Goal: Task Accomplishment & Management: Manage account settings

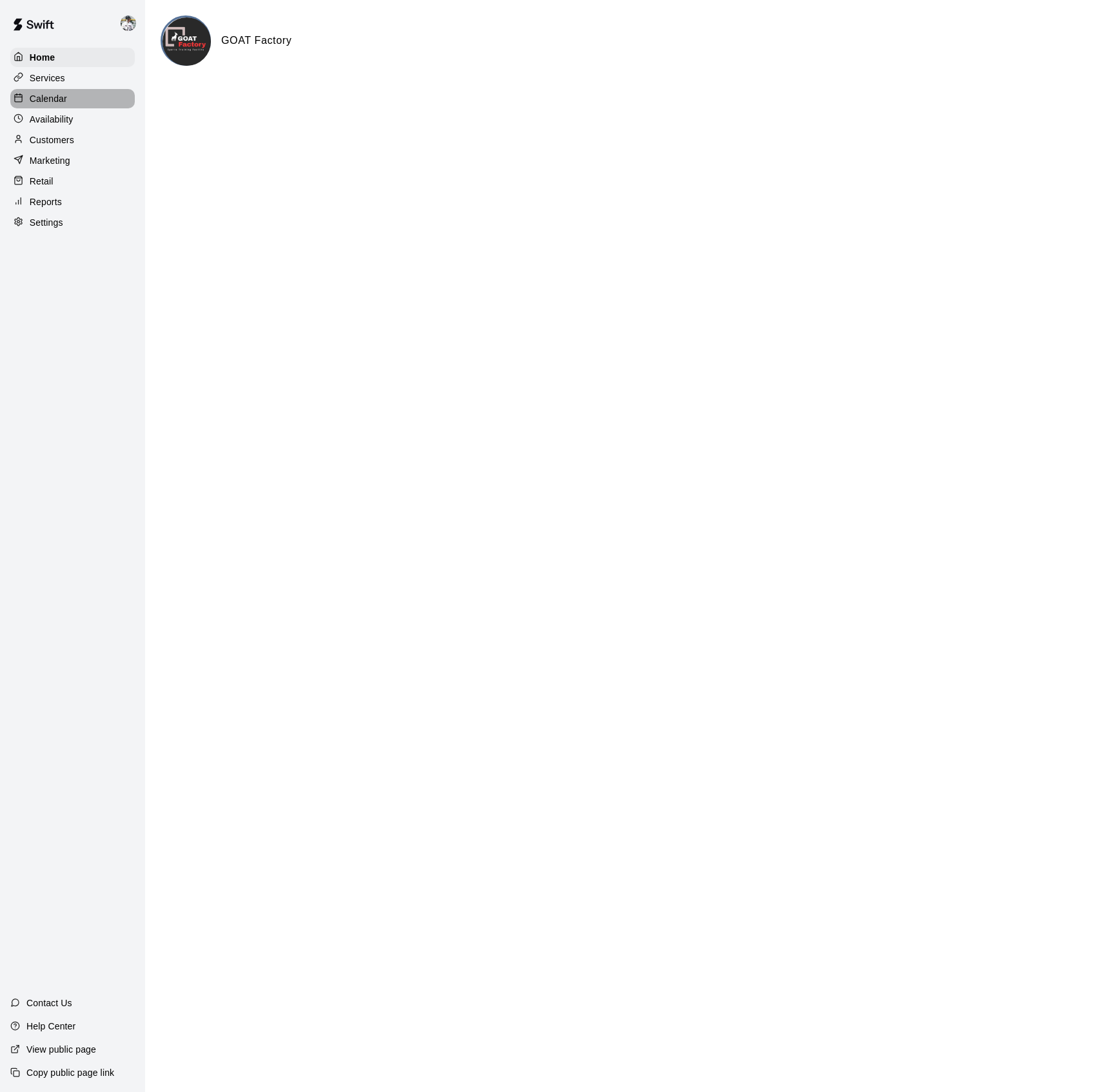
click at [34, 98] on p "Calendar" at bounding box center [49, 98] width 38 height 13
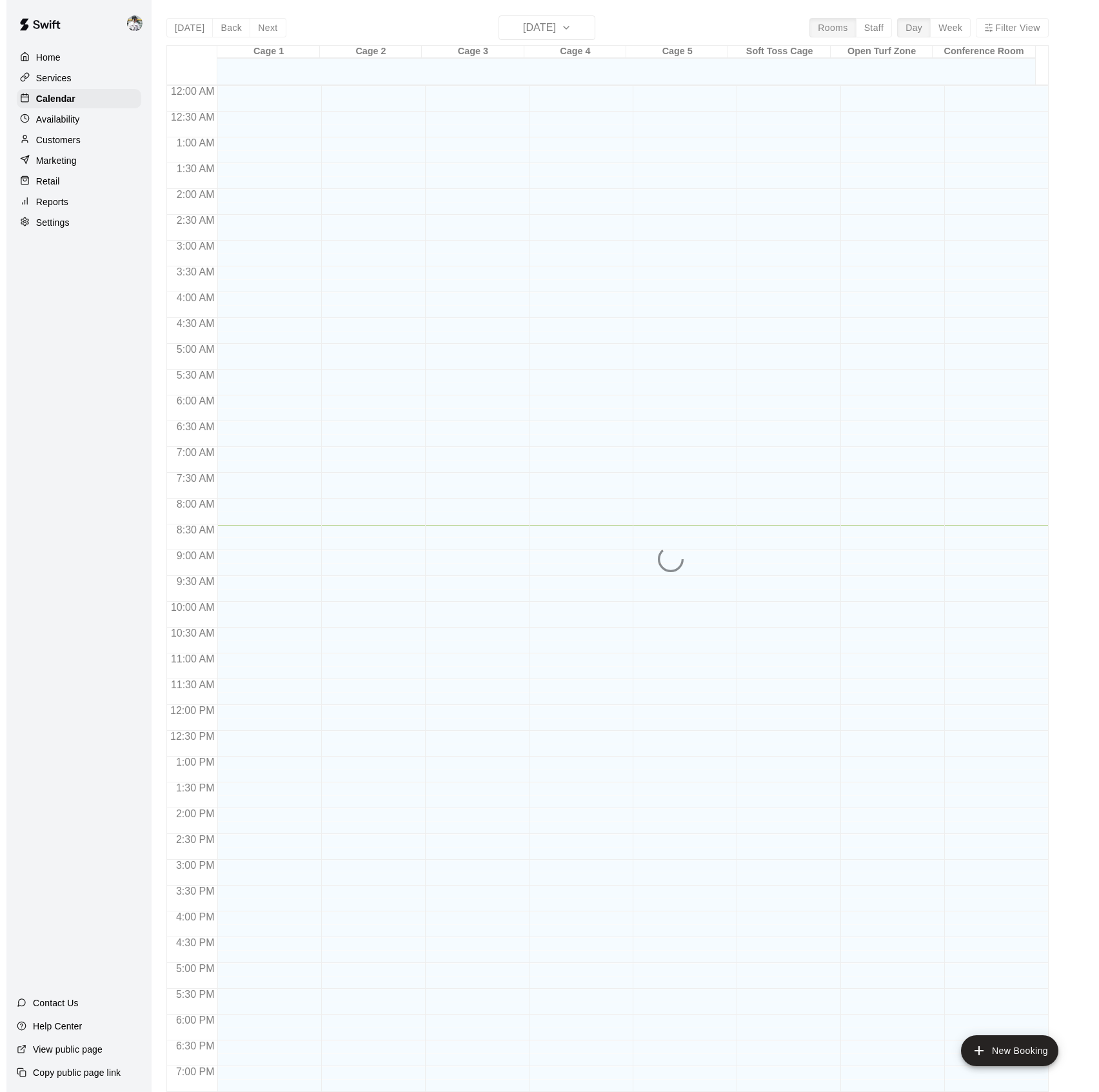
scroll to position [179, 0]
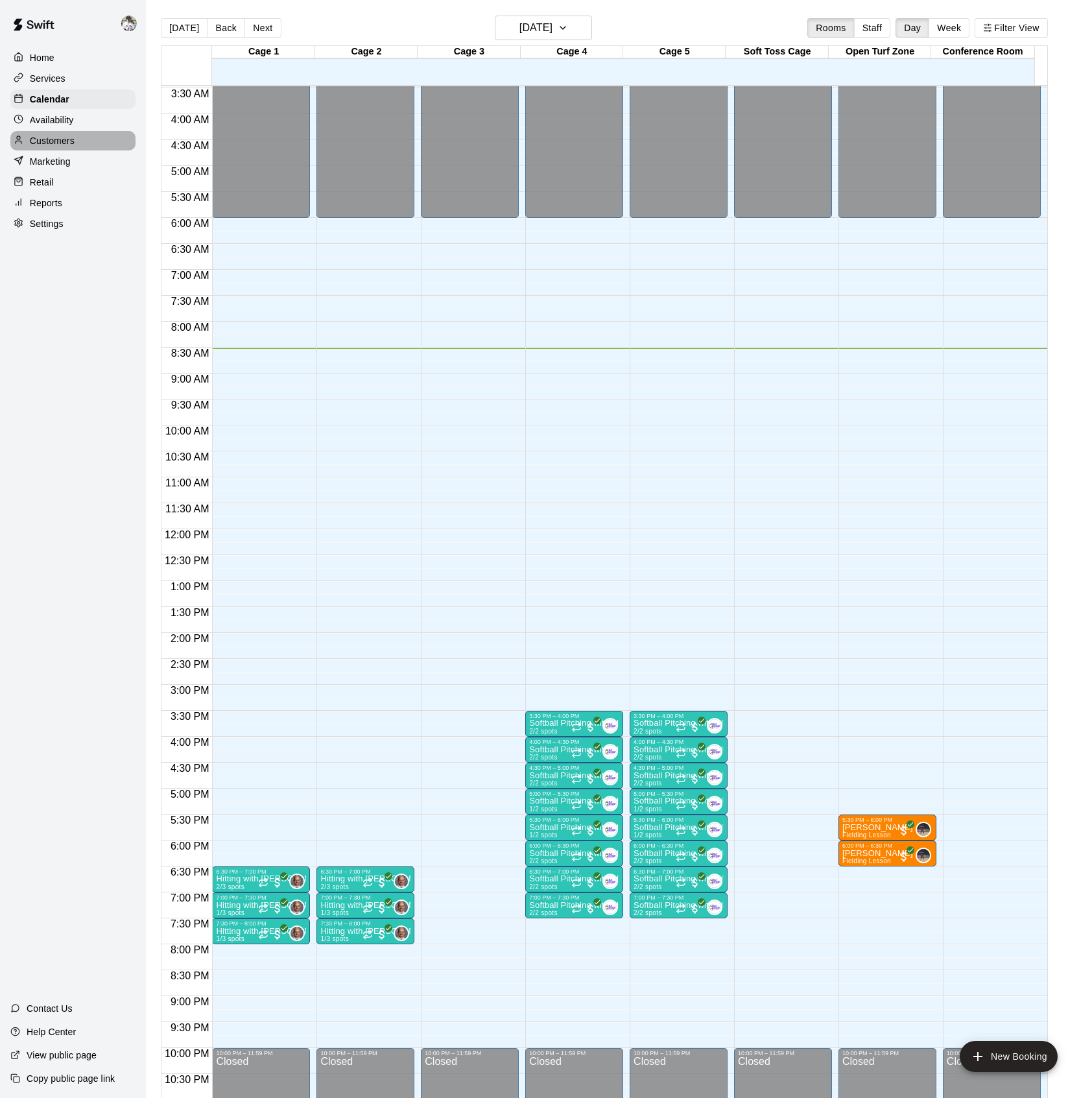
click at [41, 145] on p "Customers" at bounding box center [52, 140] width 45 height 13
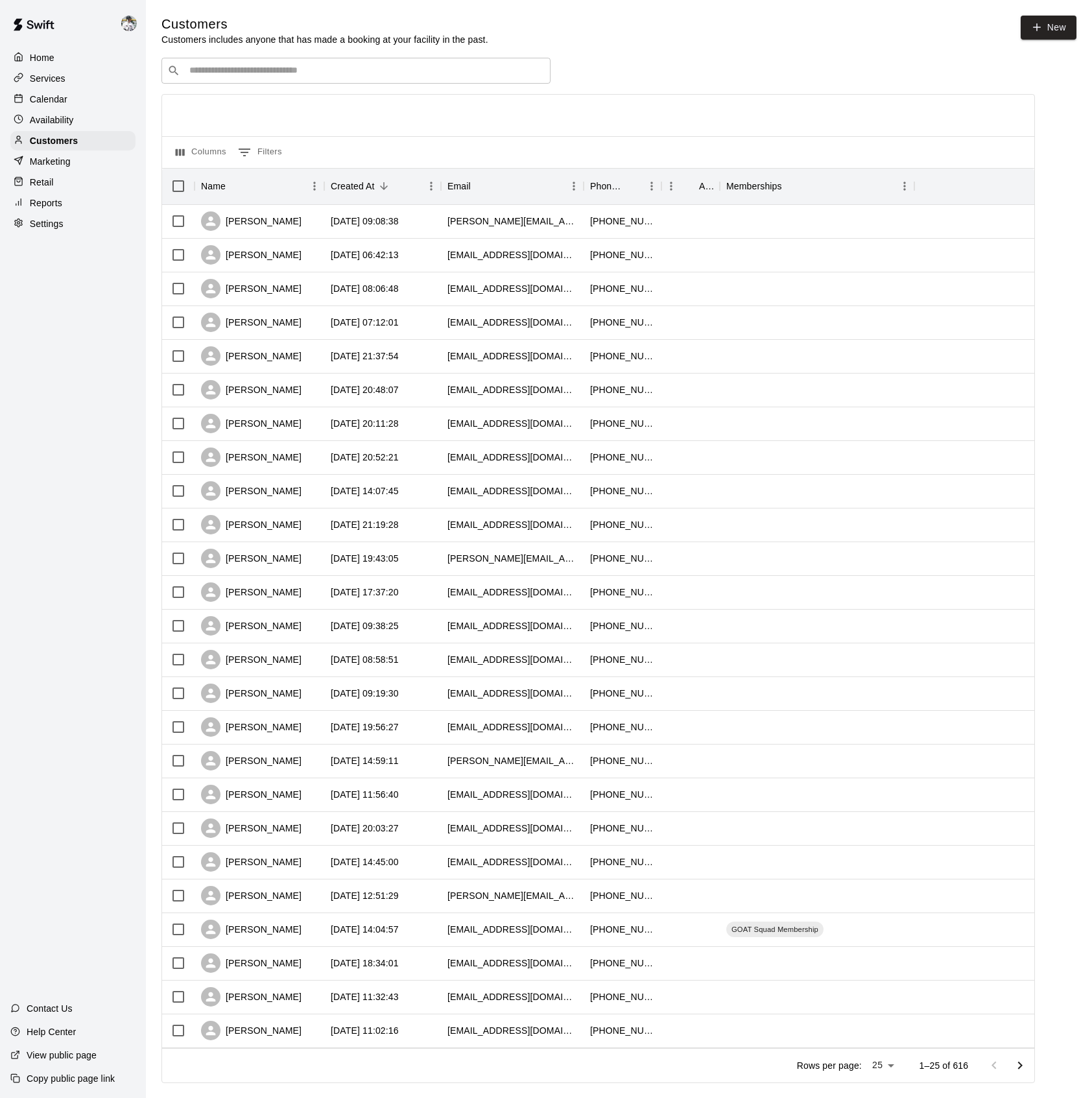
click at [254, 76] on input "Search customers by name or email" at bounding box center [365, 70] width 359 height 13
type input "*"
type input "*****"
click at [234, 77] on input "*****" at bounding box center [355, 70] width 339 height 13
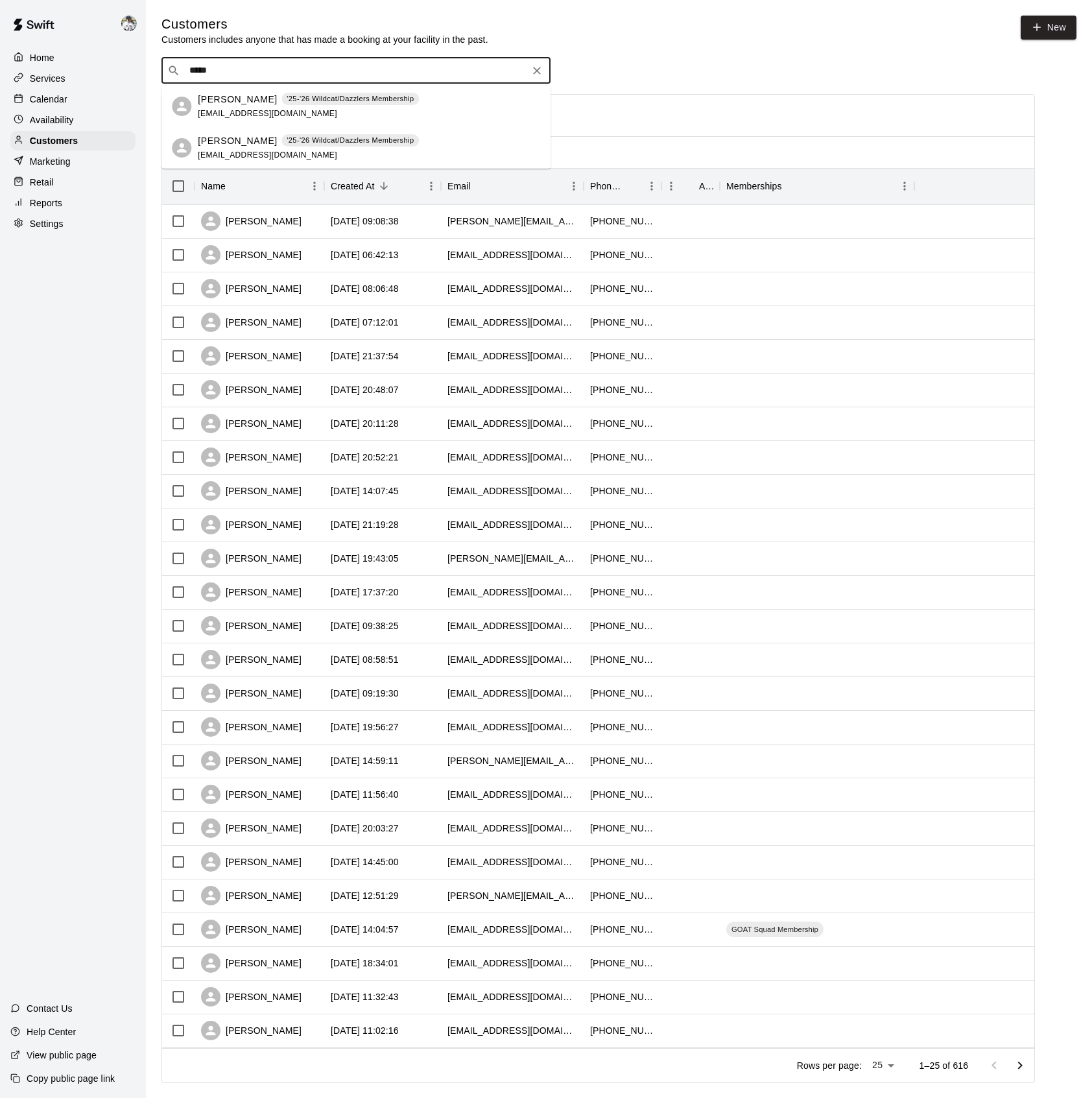
click at [223, 101] on p "[PERSON_NAME]" at bounding box center [237, 100] width 79 height 14
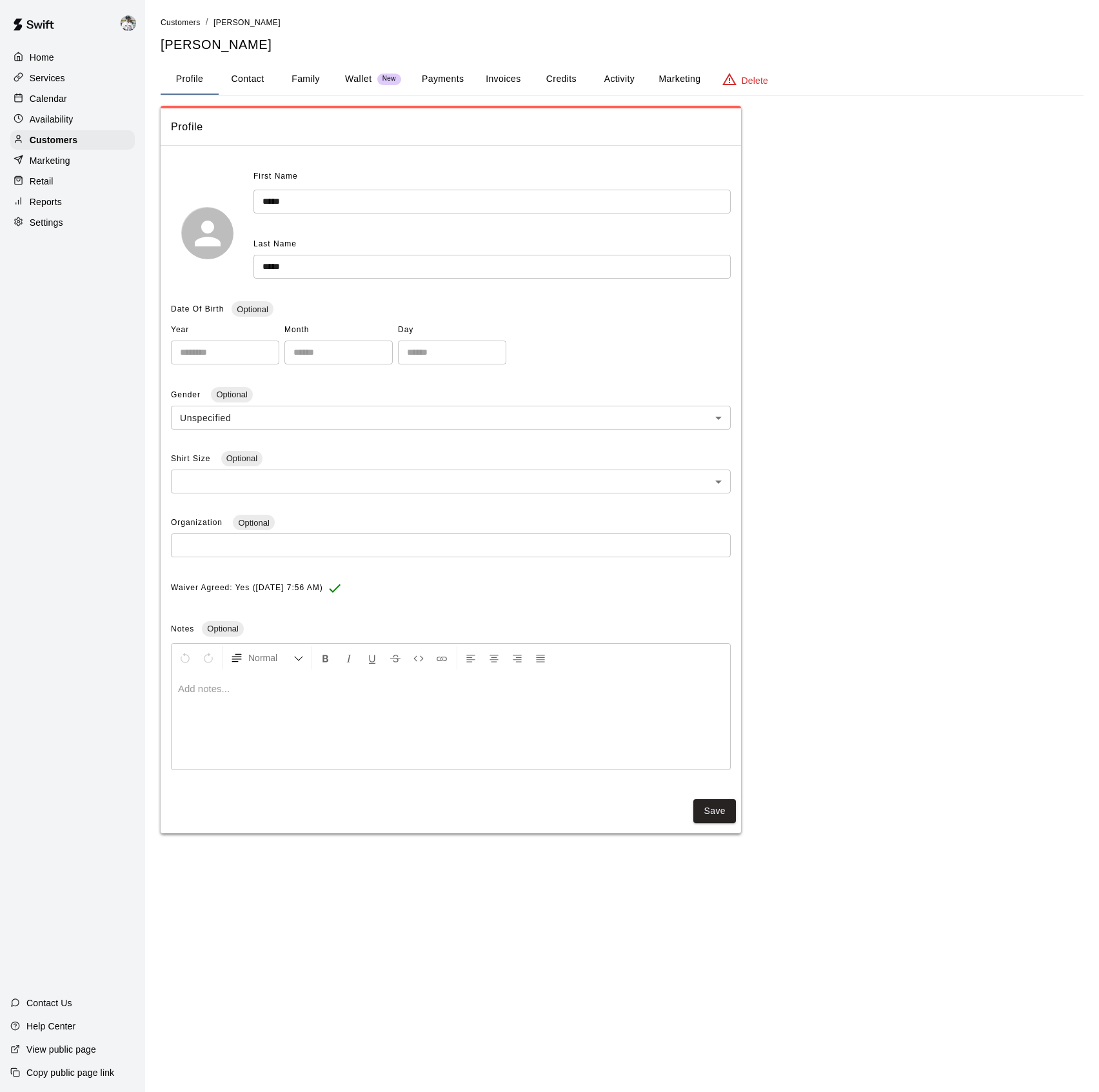
click at [426, 70] on button "Payments" at bounding box center [443, 79] width 62 height 31
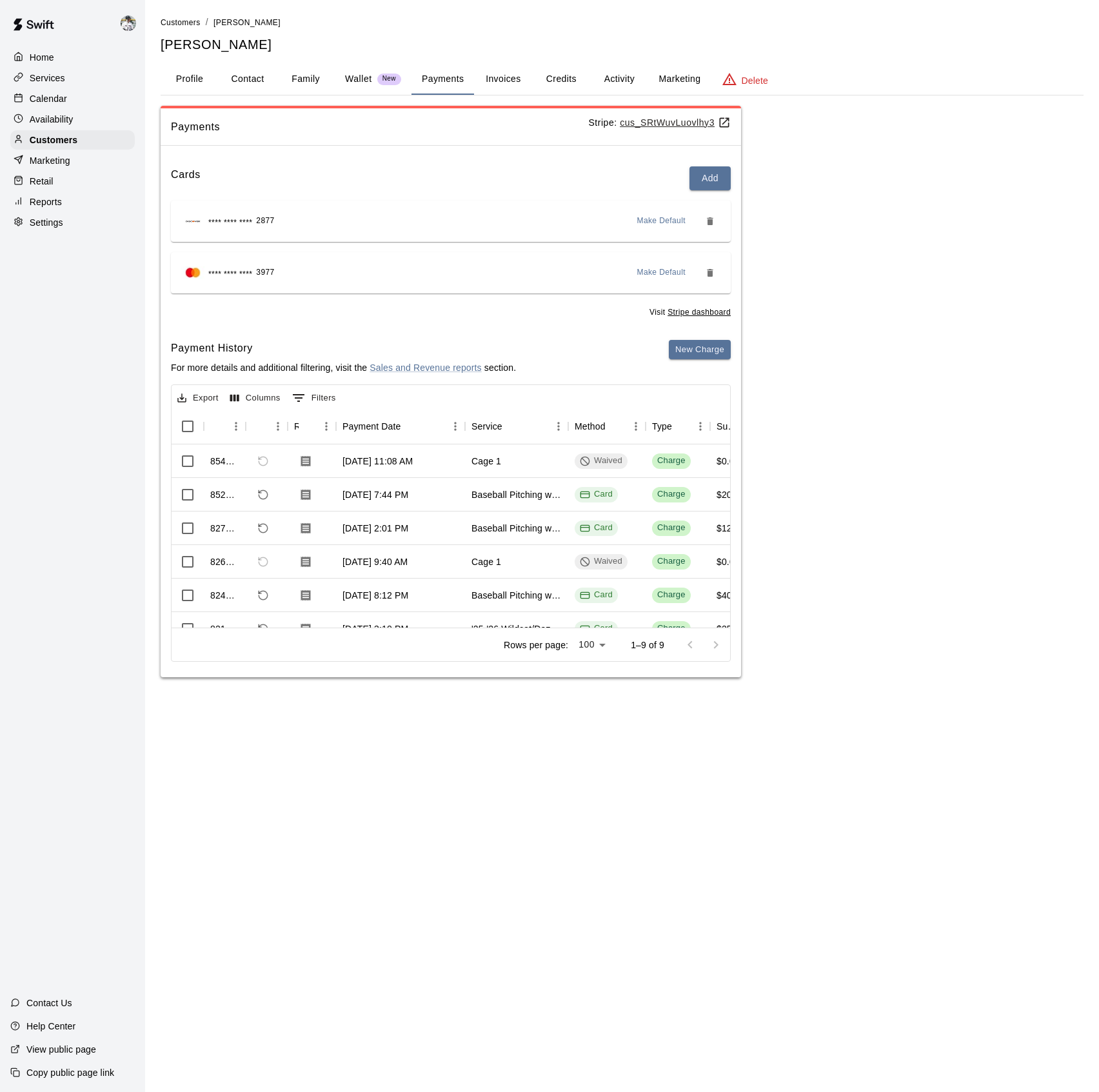
click at [44, 53] on p "Home" at bounding box center [42, 57] width 25 height 13
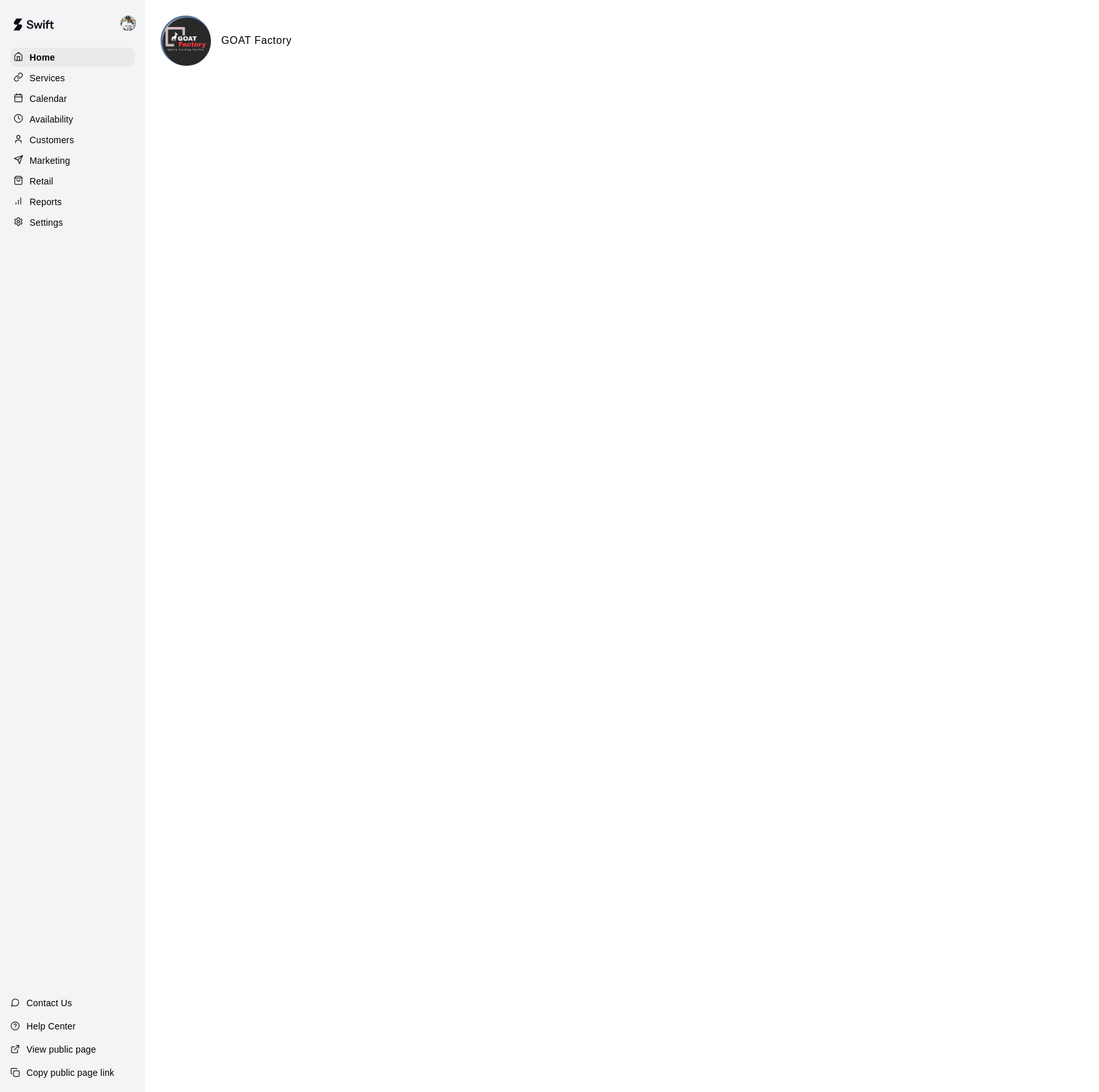
click at [50, 104] on p "Calendar" at bounding box center [49, 98] width 38 height 13
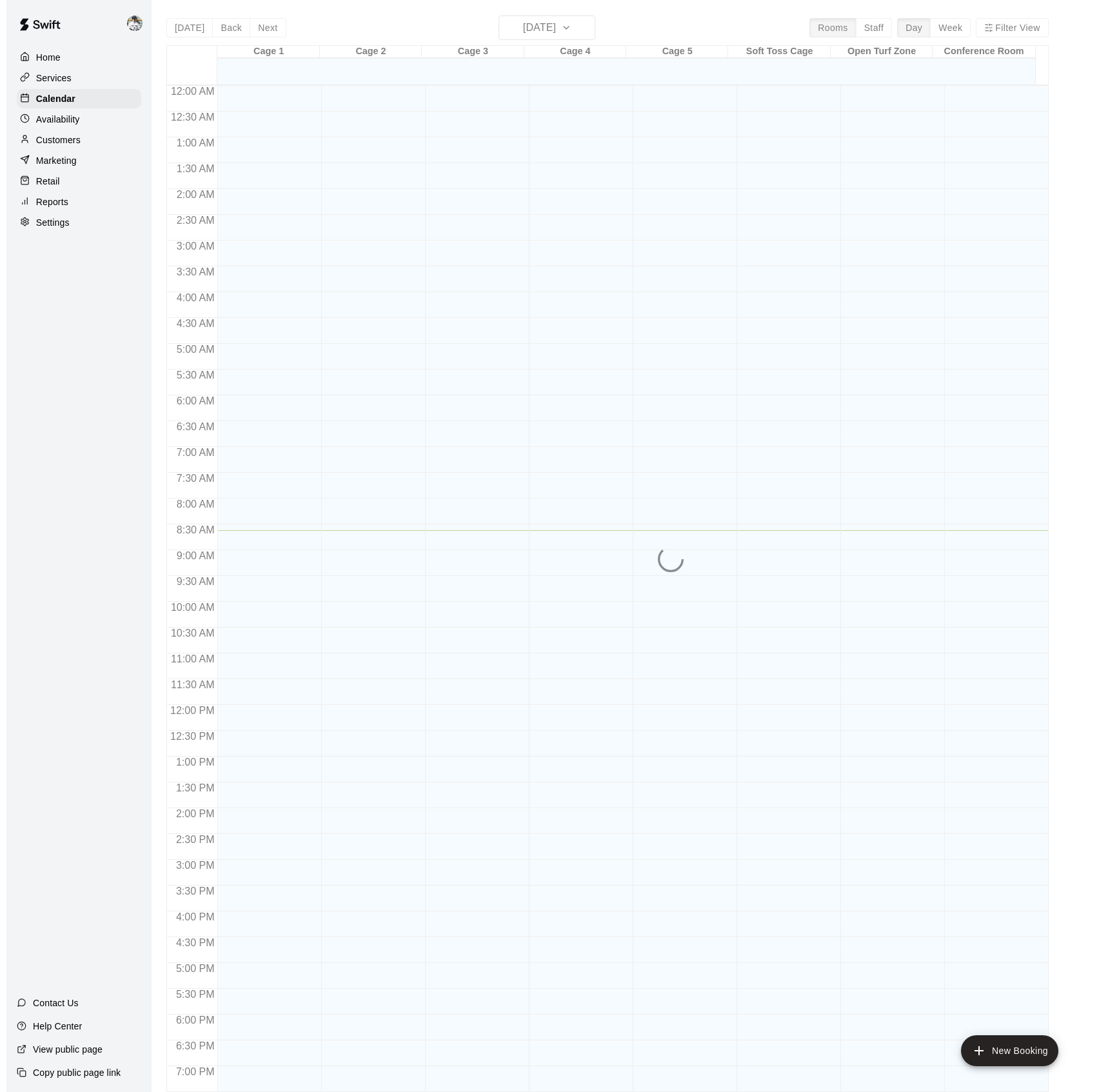
scroll to position [179, 0]
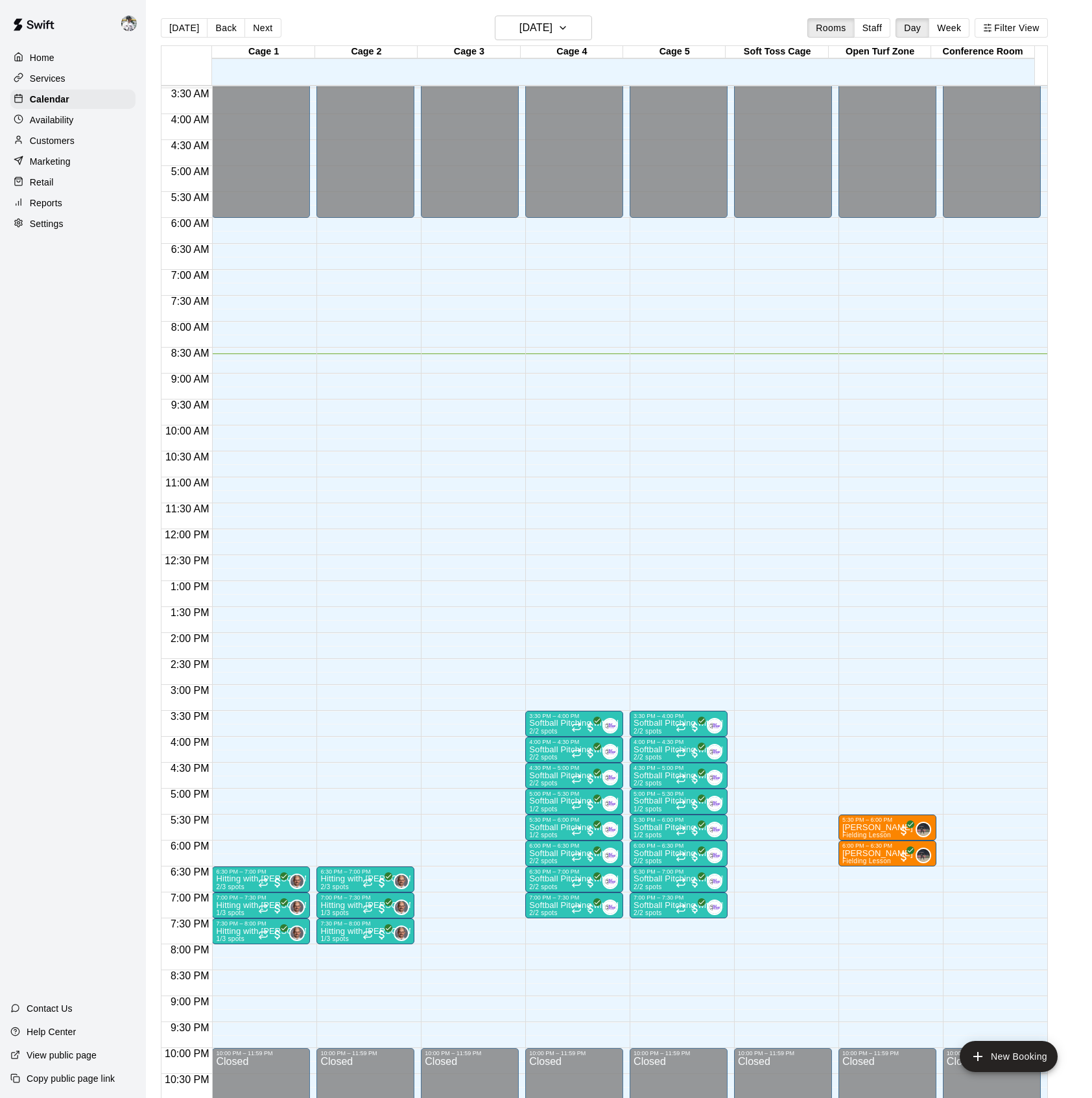
click at [555, 801] on p "Softball Pitching with Ally" at bounding box center [574, 801] width 90 height 0
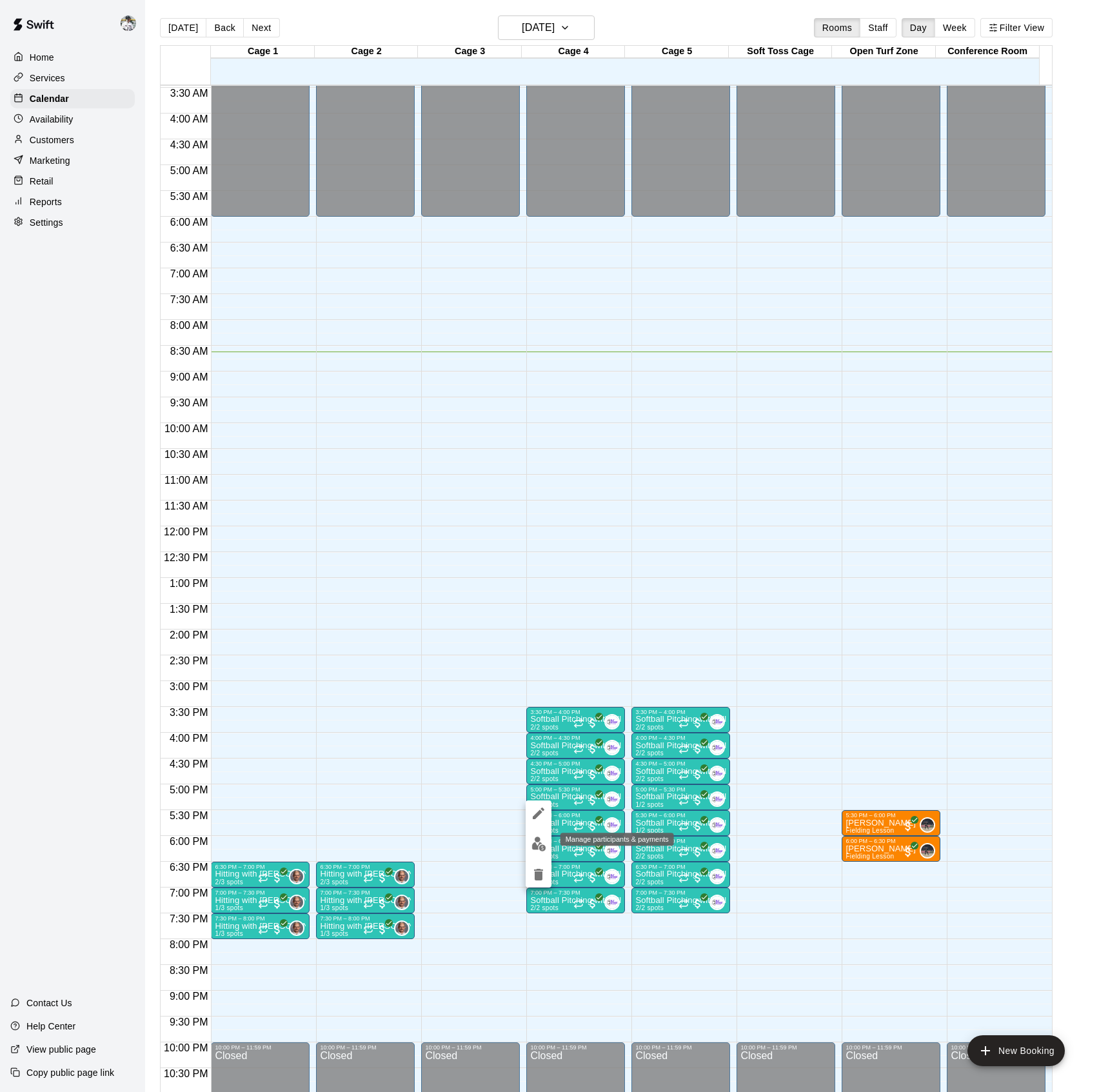
click at [532, 845] on img "edit" at bounding box center [538, 843] width 15 height 15
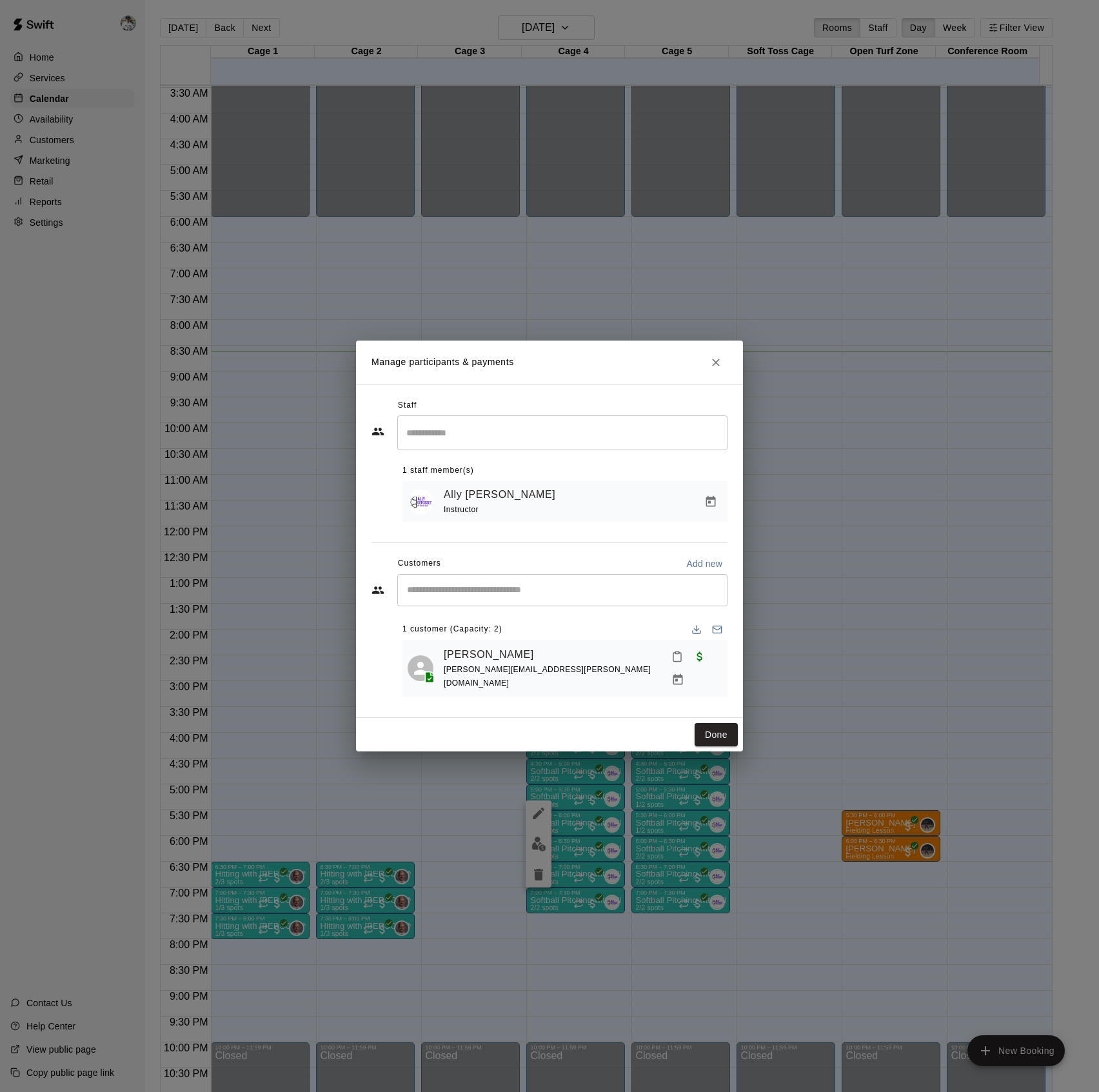
click at [707, 365] on button "Close" at bounding box center [715, 362] width 23 height 23
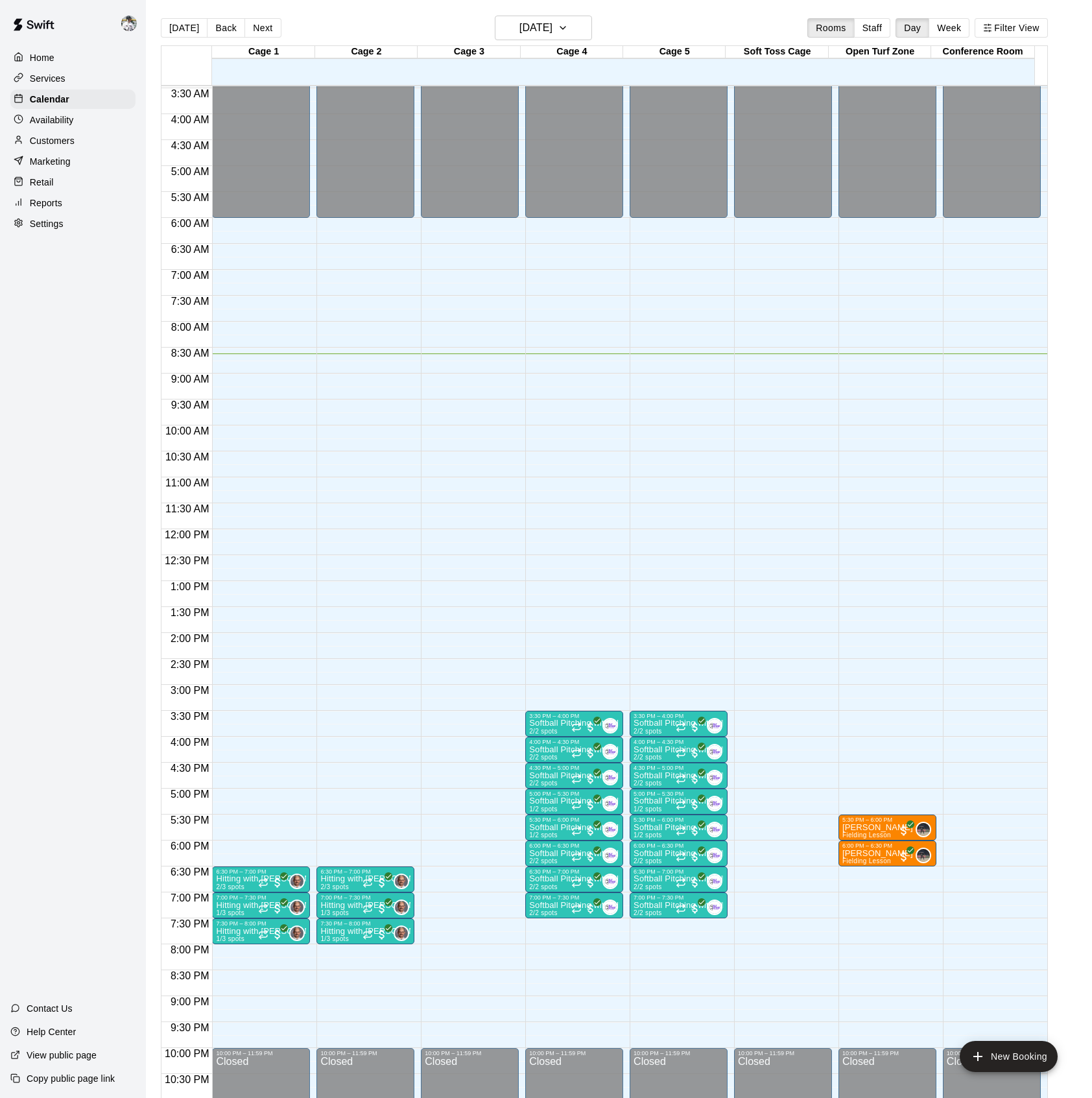
click at [255, 27] on button "Next" at bounding box center [263, 27] width 36 height 20
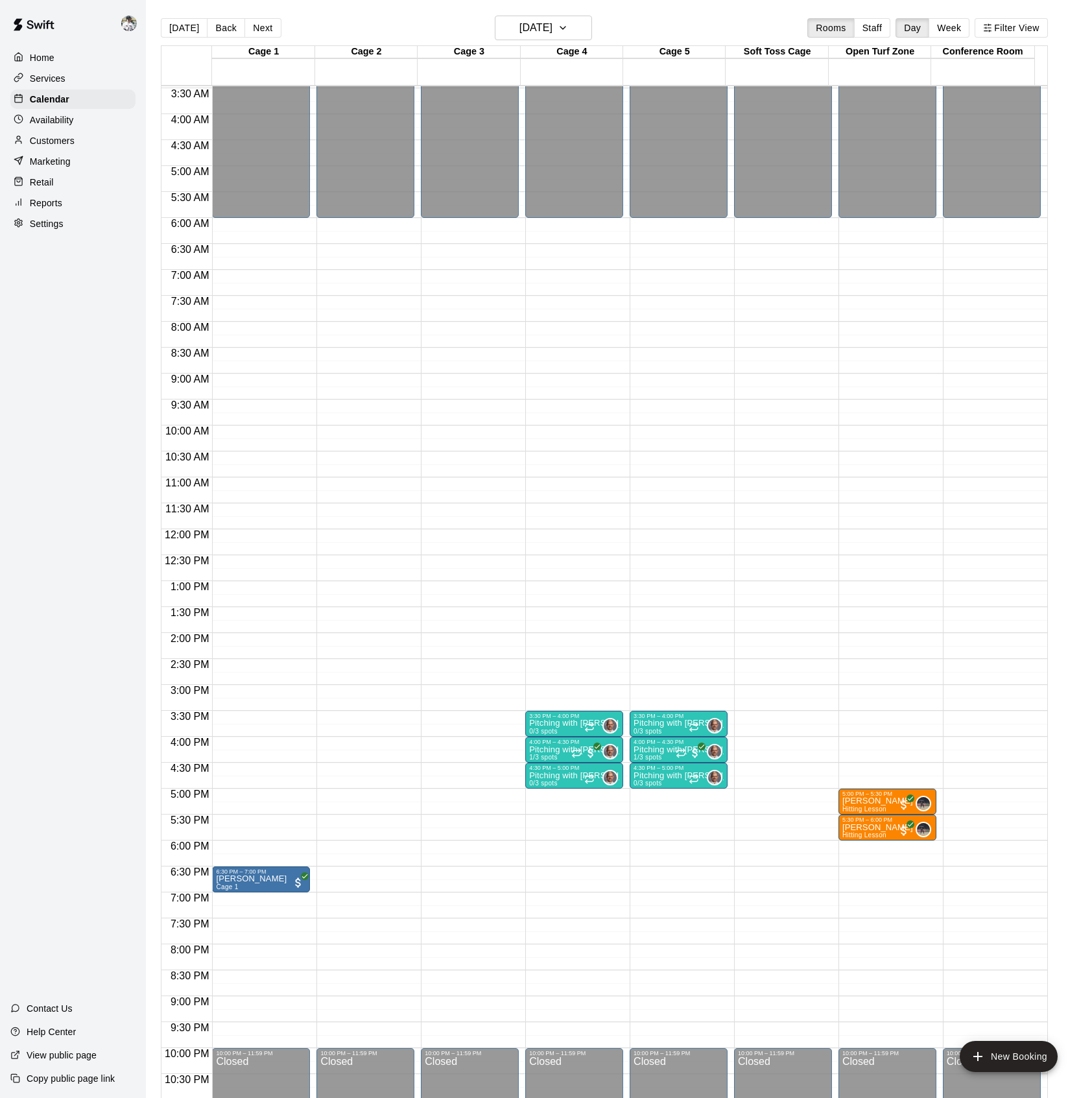
click at [255, 27] on button "Next" at bounding box center [263, 27] width 36 height 20
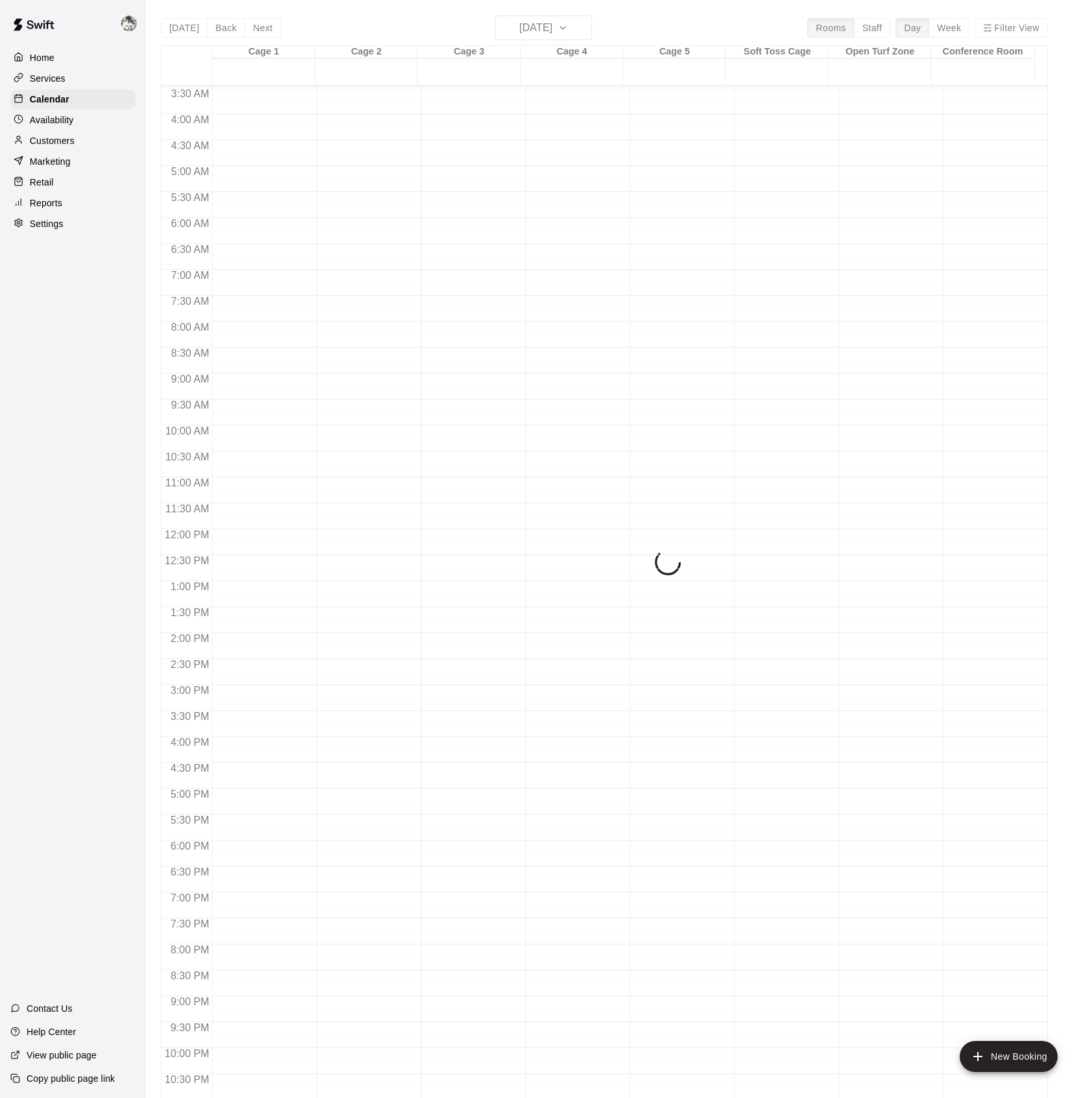
click at [255, 27] on div "[DATE] Back [DATE][DATE] Rooms Staff Day Week Filter View Cage 1 17 Fri Cage 2 …" at bounding box center [604, 564] width 888 height 1098
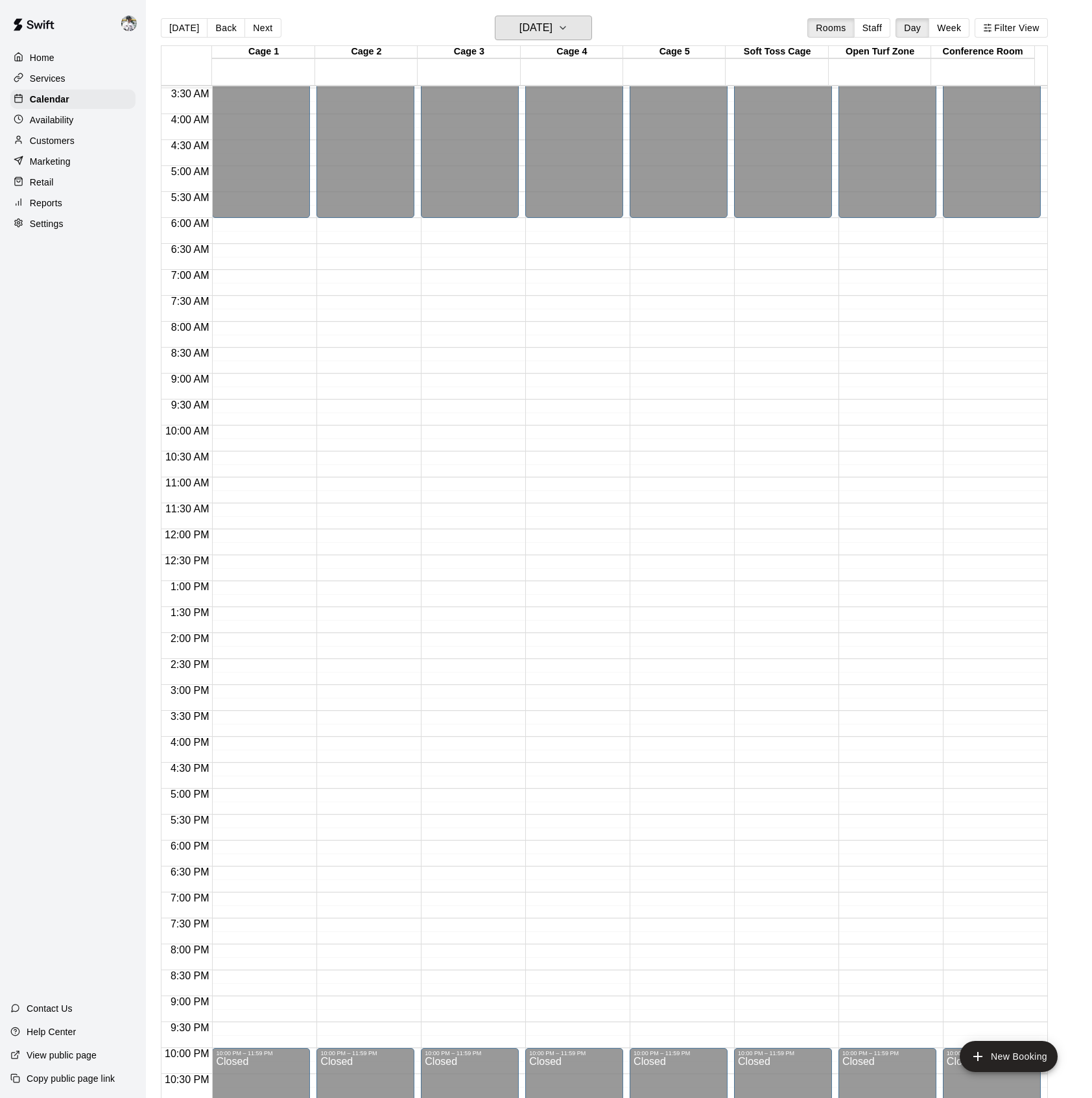
click at [549, 34] on h6 "[DATE]" at bounding box center [536, 27] width 33 height 18
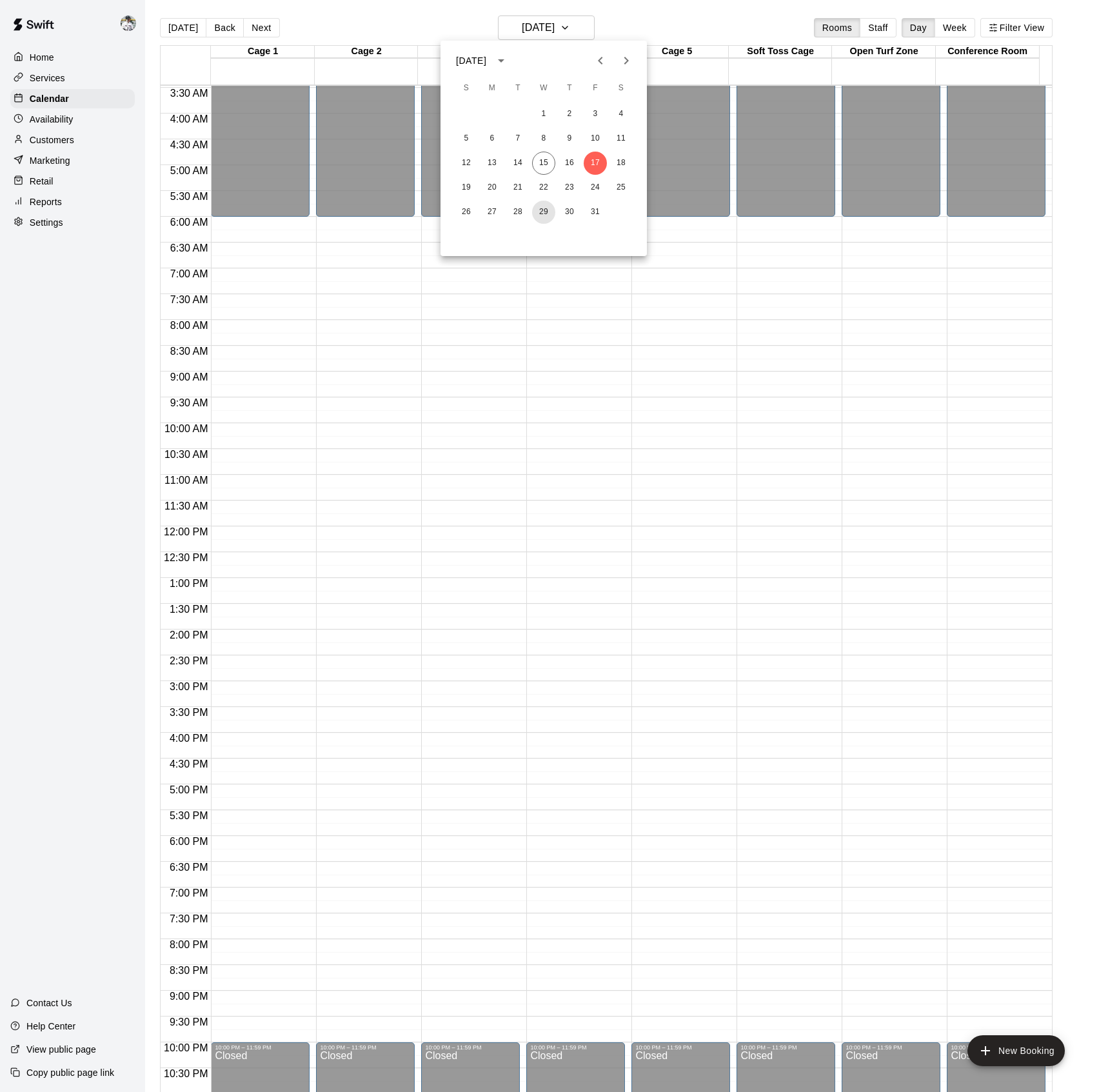
click at [542, 217] on button "29" at bounding box center [544, 212] width 23 height 23
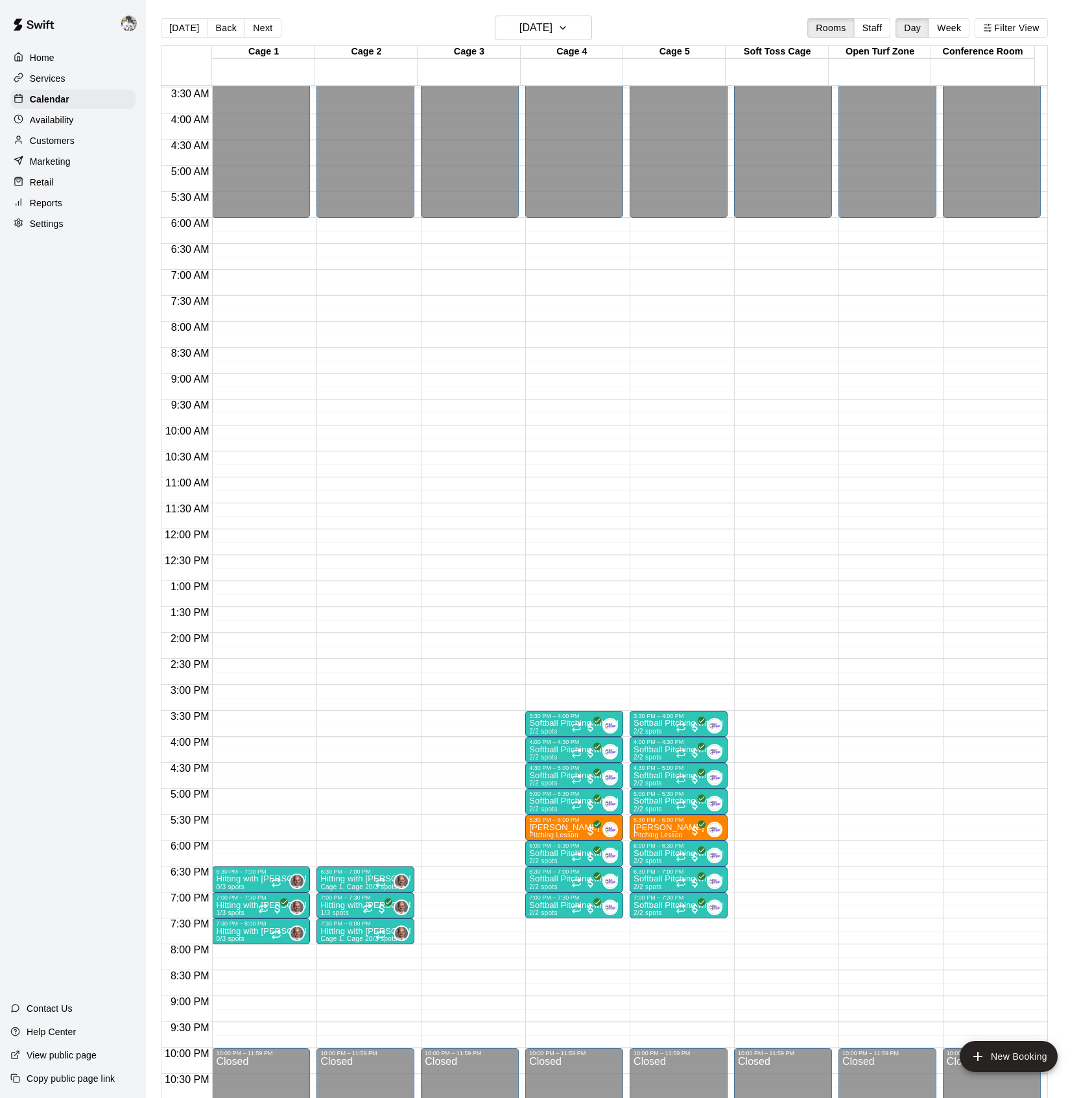
click at [219, 875] on div "6:30 PM – 7:00 PM" at bounding box center [260, 872] width 90 height 7
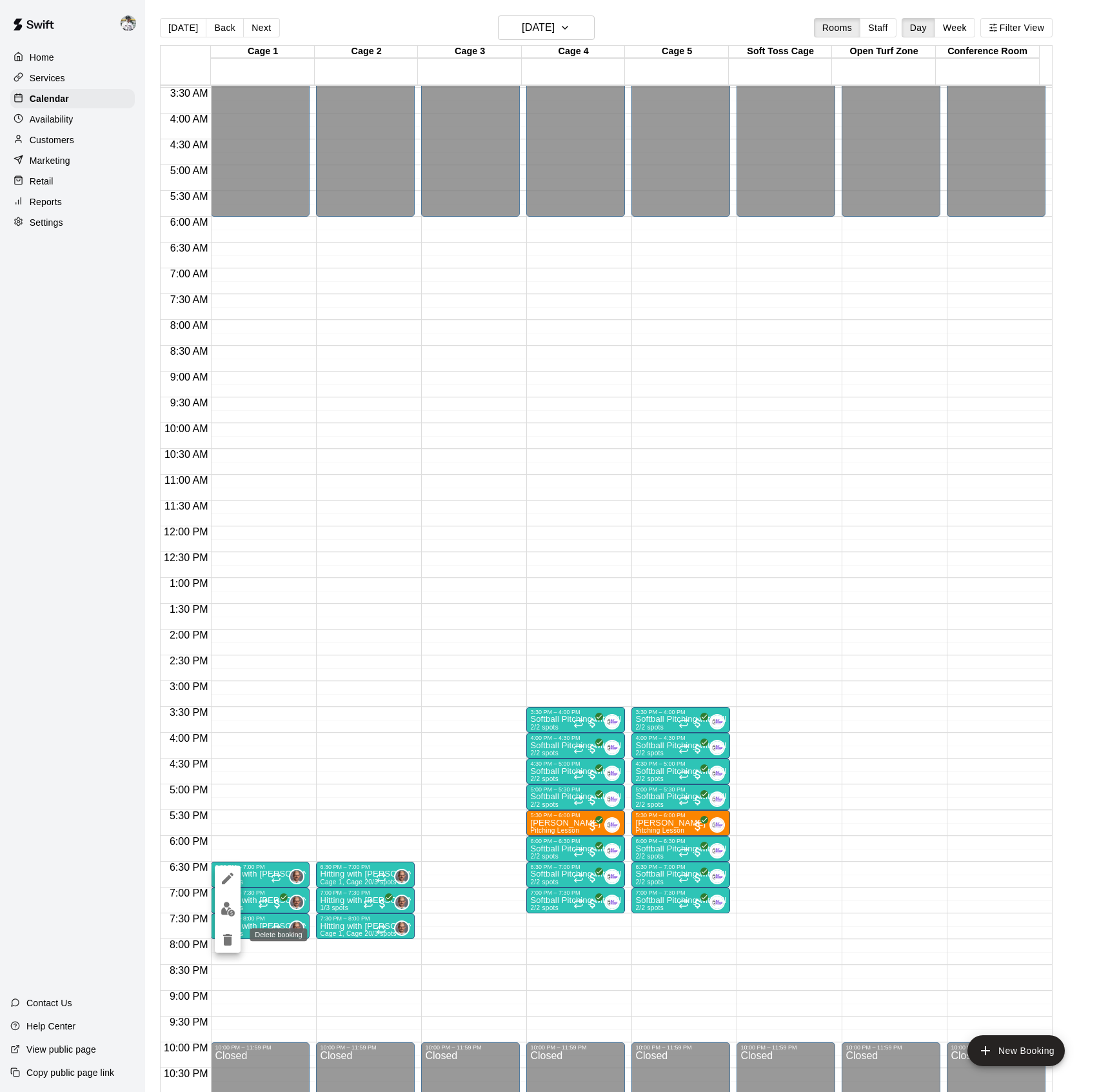
click at [226, 947] on icon "delete" at bounding box center [227, 940] width 15 height 15
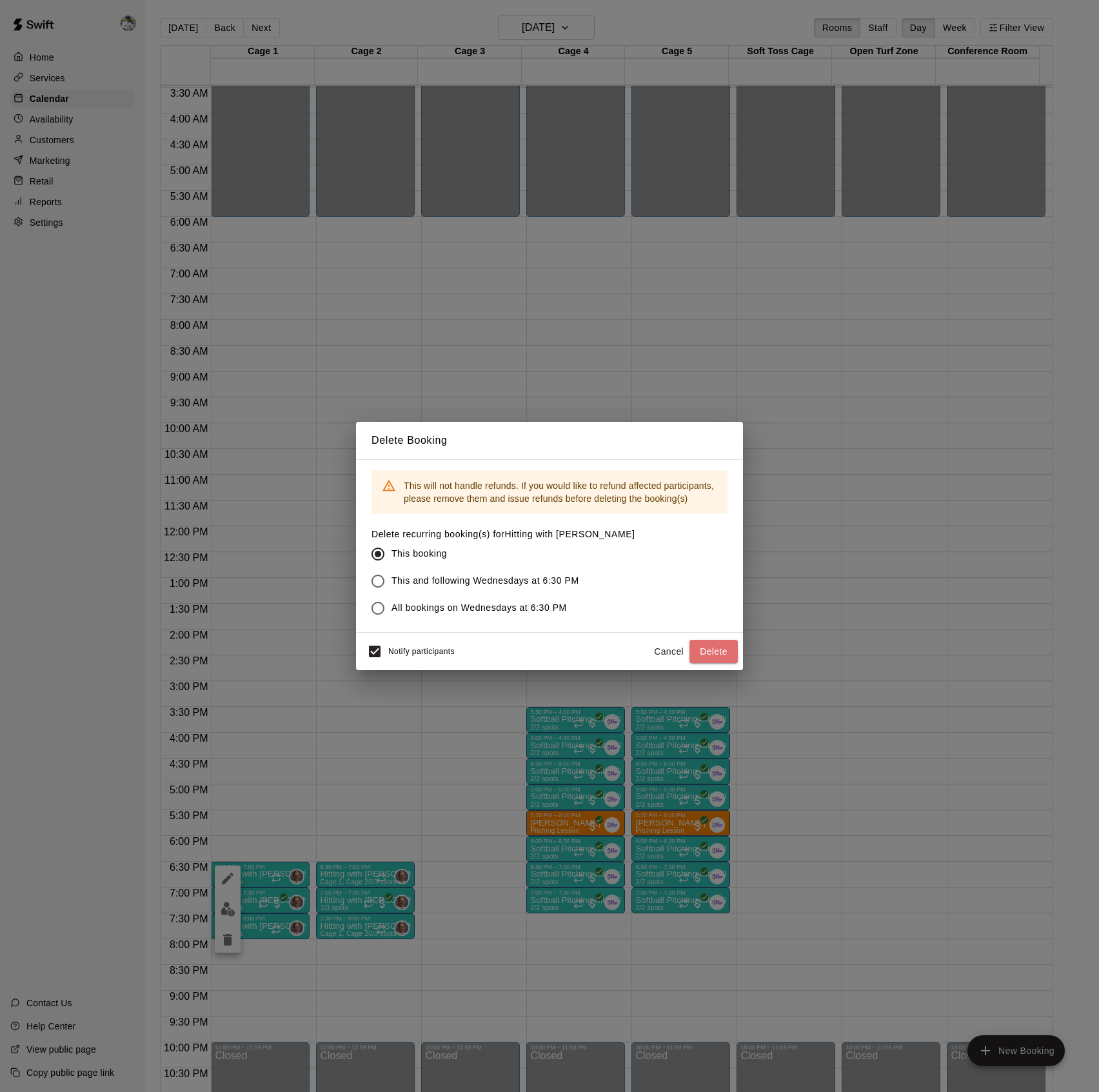
click at [712, 654] on button "Delete" at bounding box center [714, 652] width 49 height 24
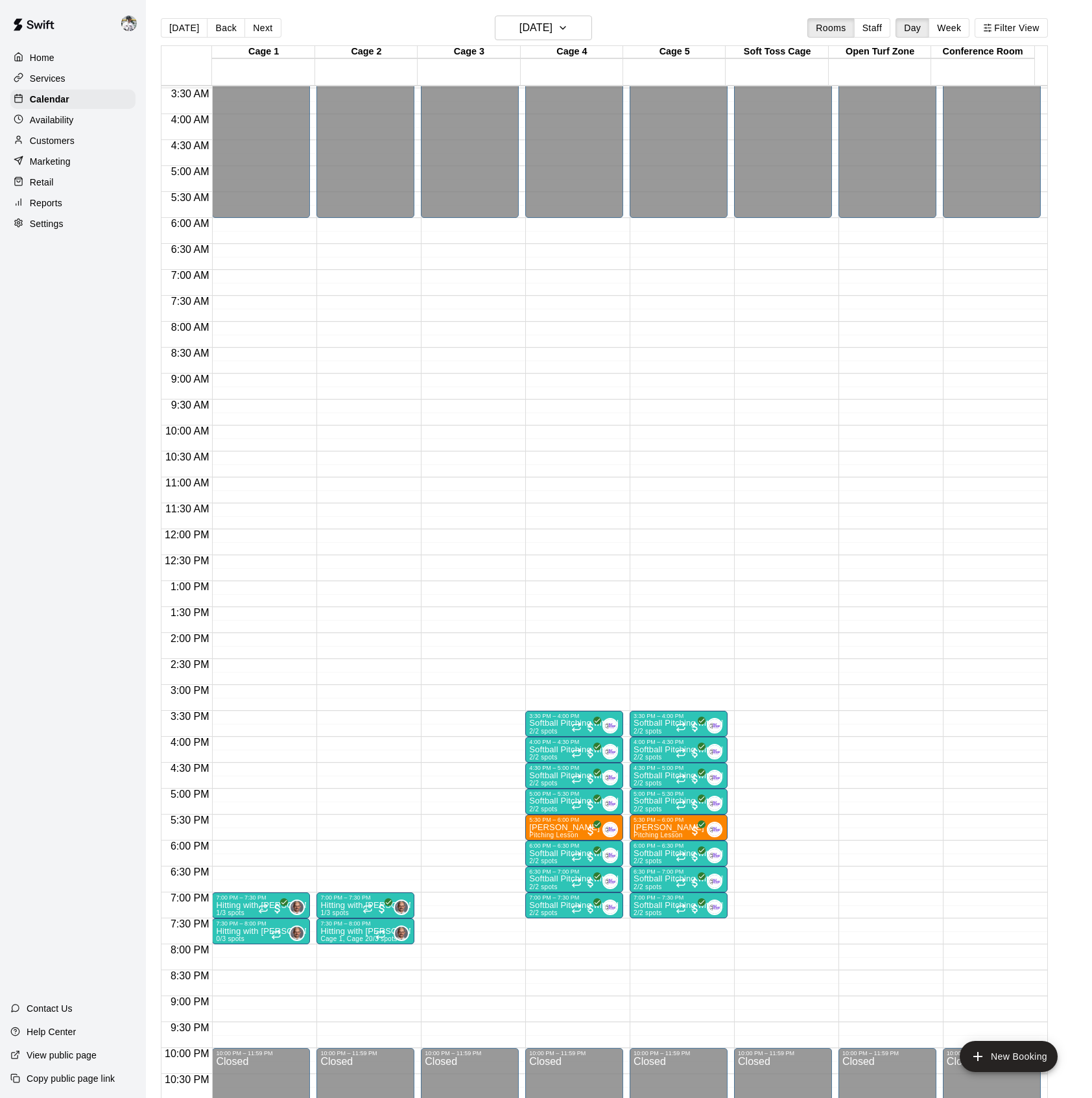
click at [244, 942] on span "0/3 spots" at bounding box center [229, 938] width 28 height 7
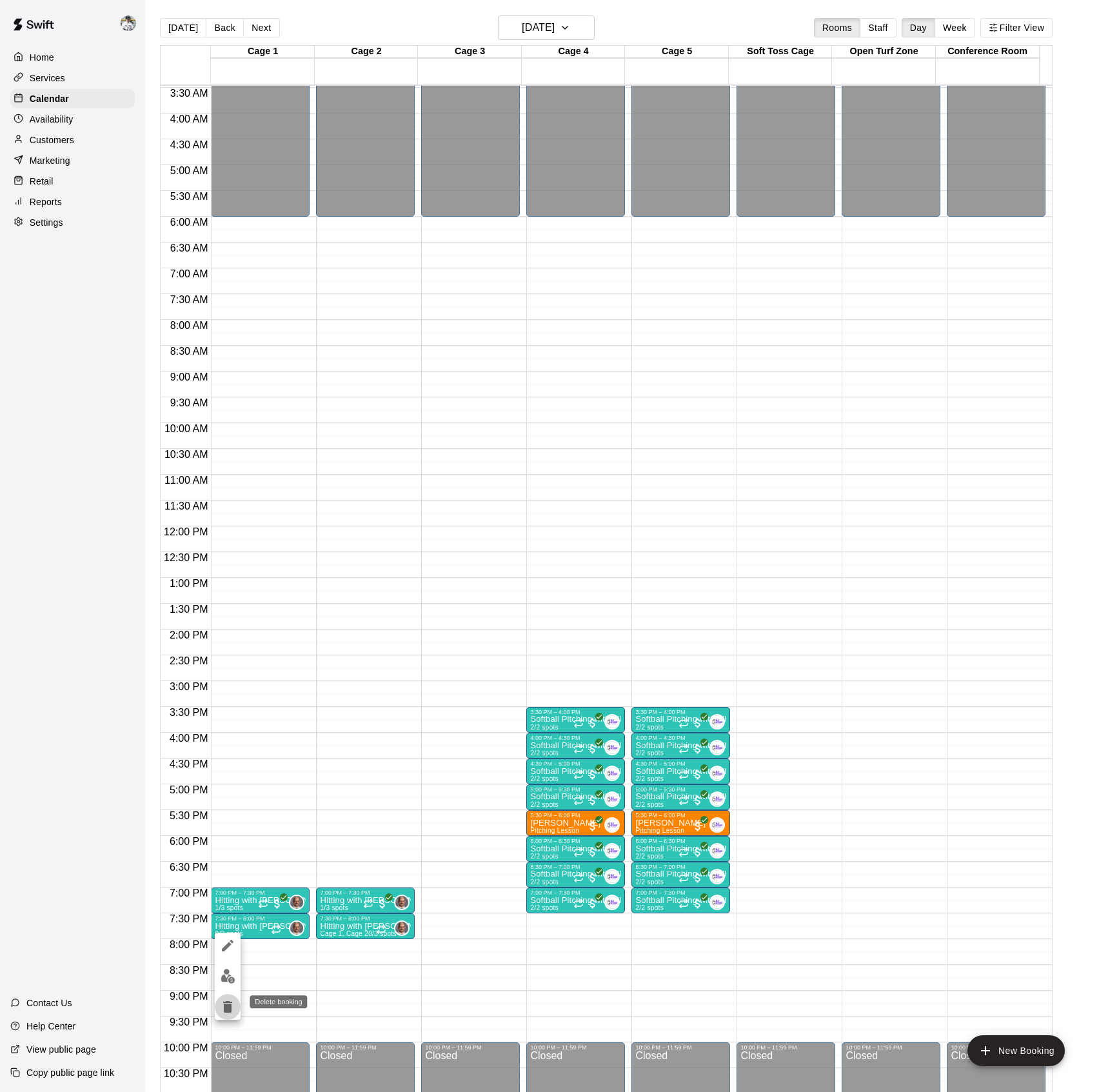
click at [230, 1006] on icon "delete" at bounding box center [227, 1007] width 9 height 12
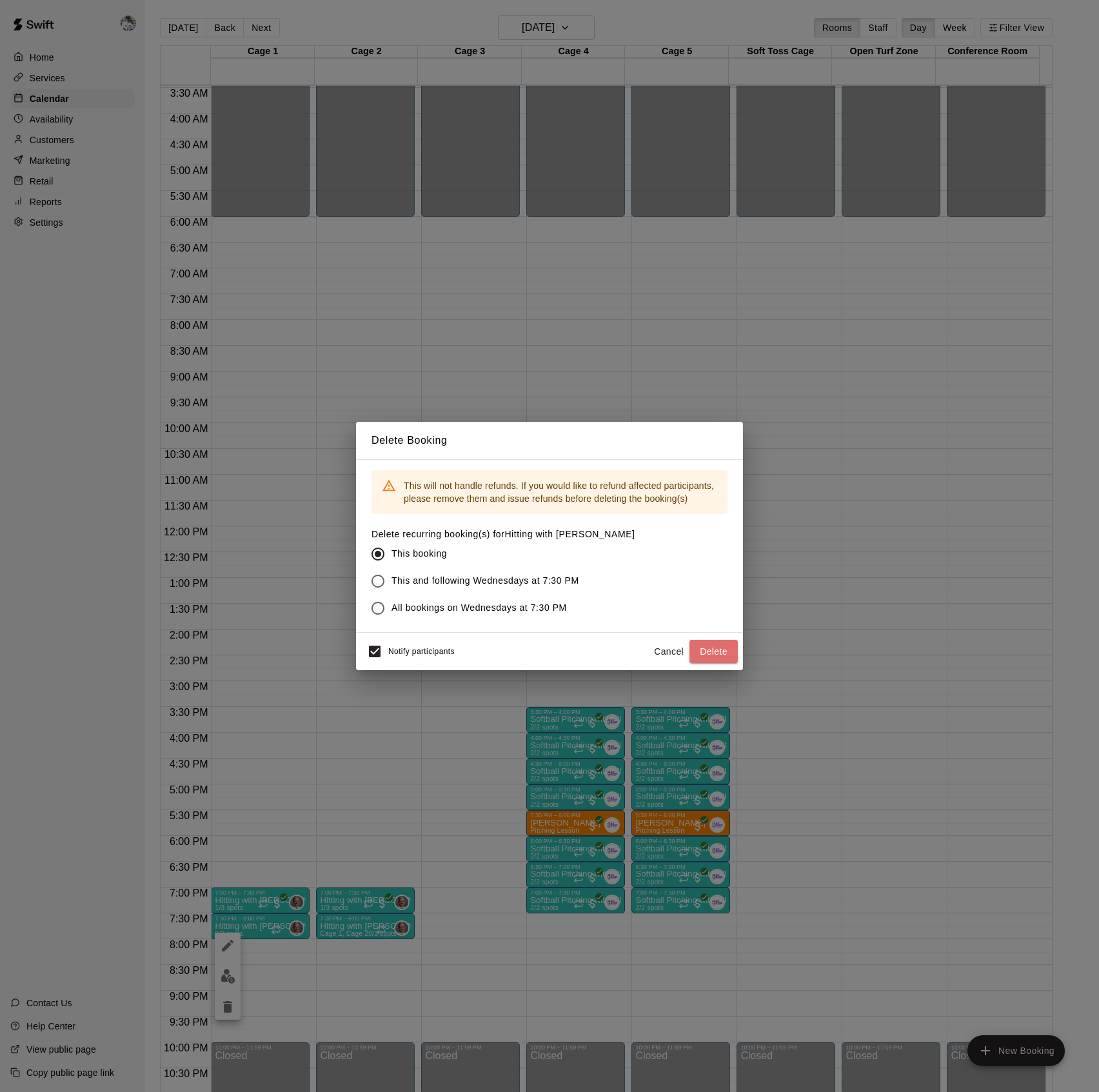
click at [710, 651] on button "Delete" at bounding box center [714, 652] width 49 height 24
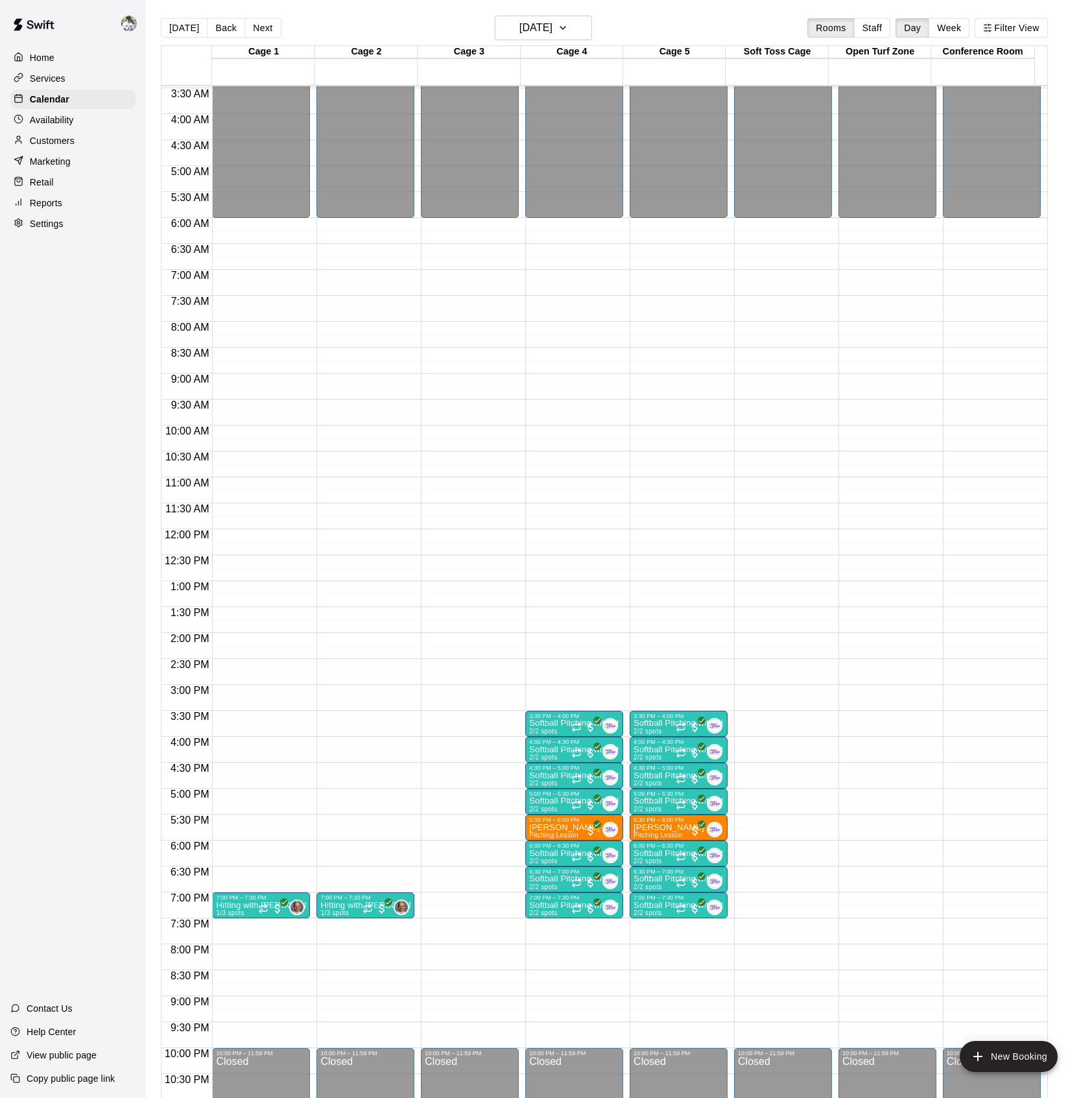
click at [231, 906] on p "Hitting with [PERSON_NAME]" at bounding box center [260, 906] width 90 height 0
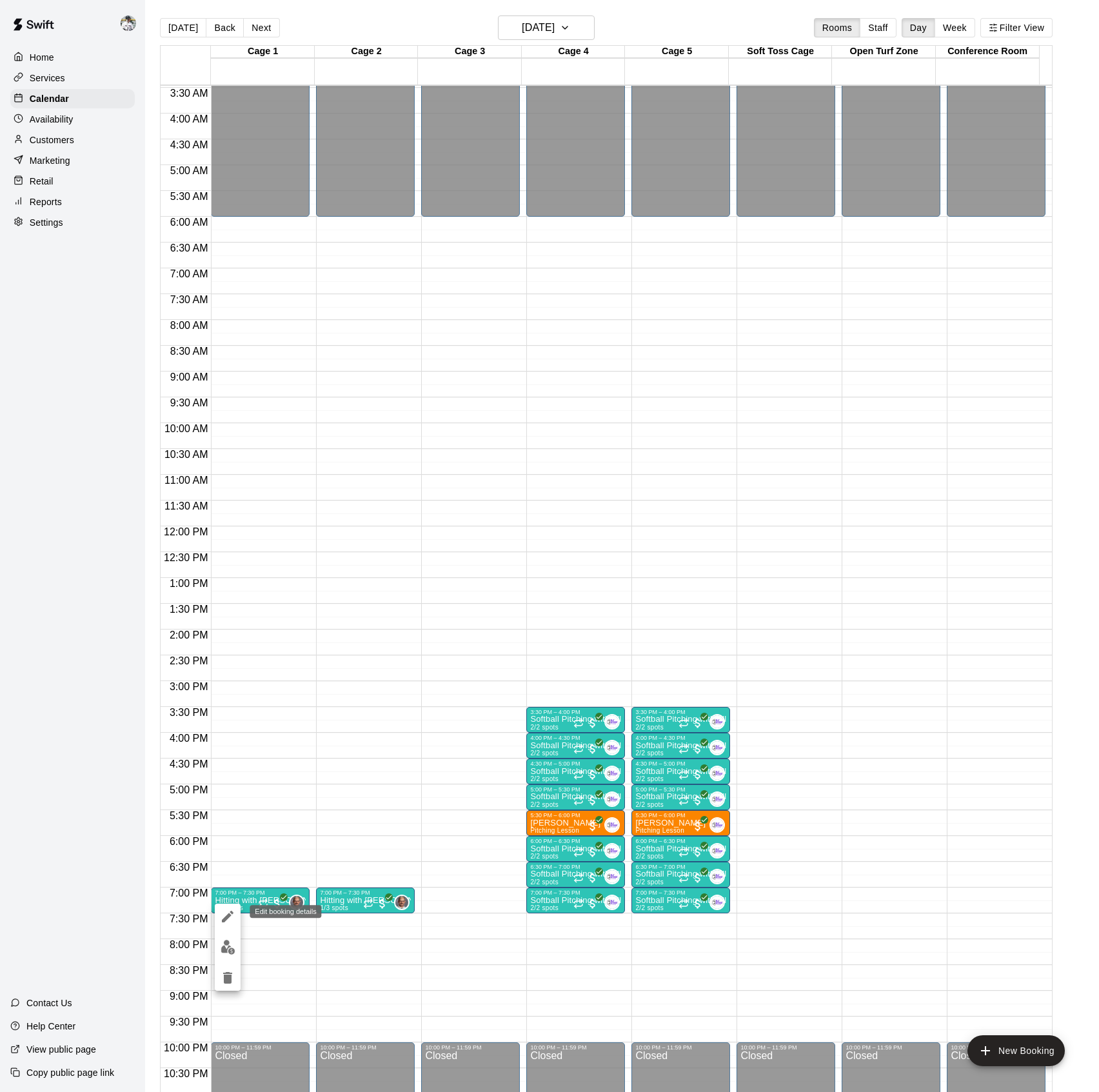
click at [228, 912] on icon "edit" at bounding box center [227, 916] width 15 height 15
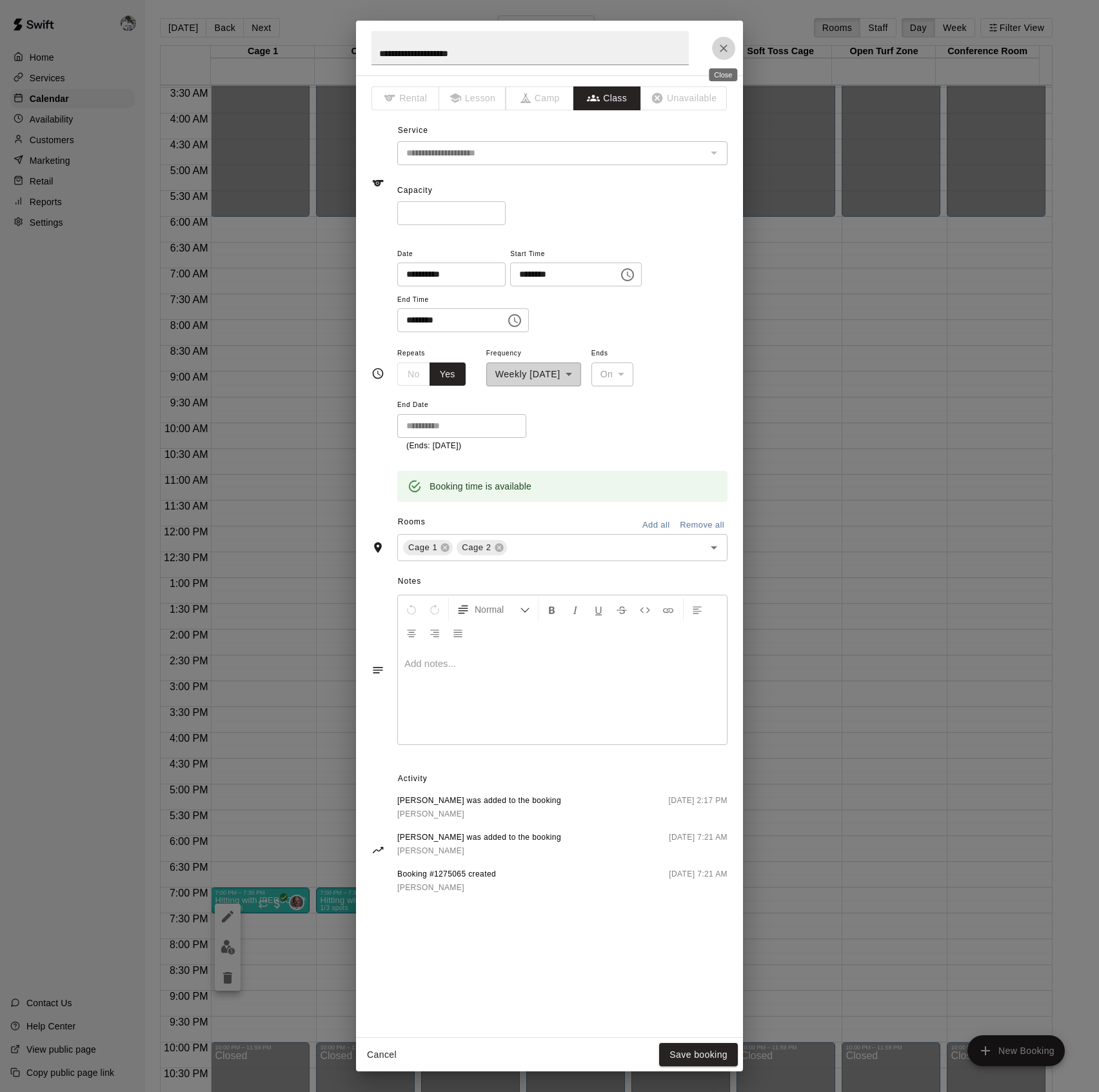
click at [723, 46] on icon "Close" at bounding box center [723, 48] width 13 height 13
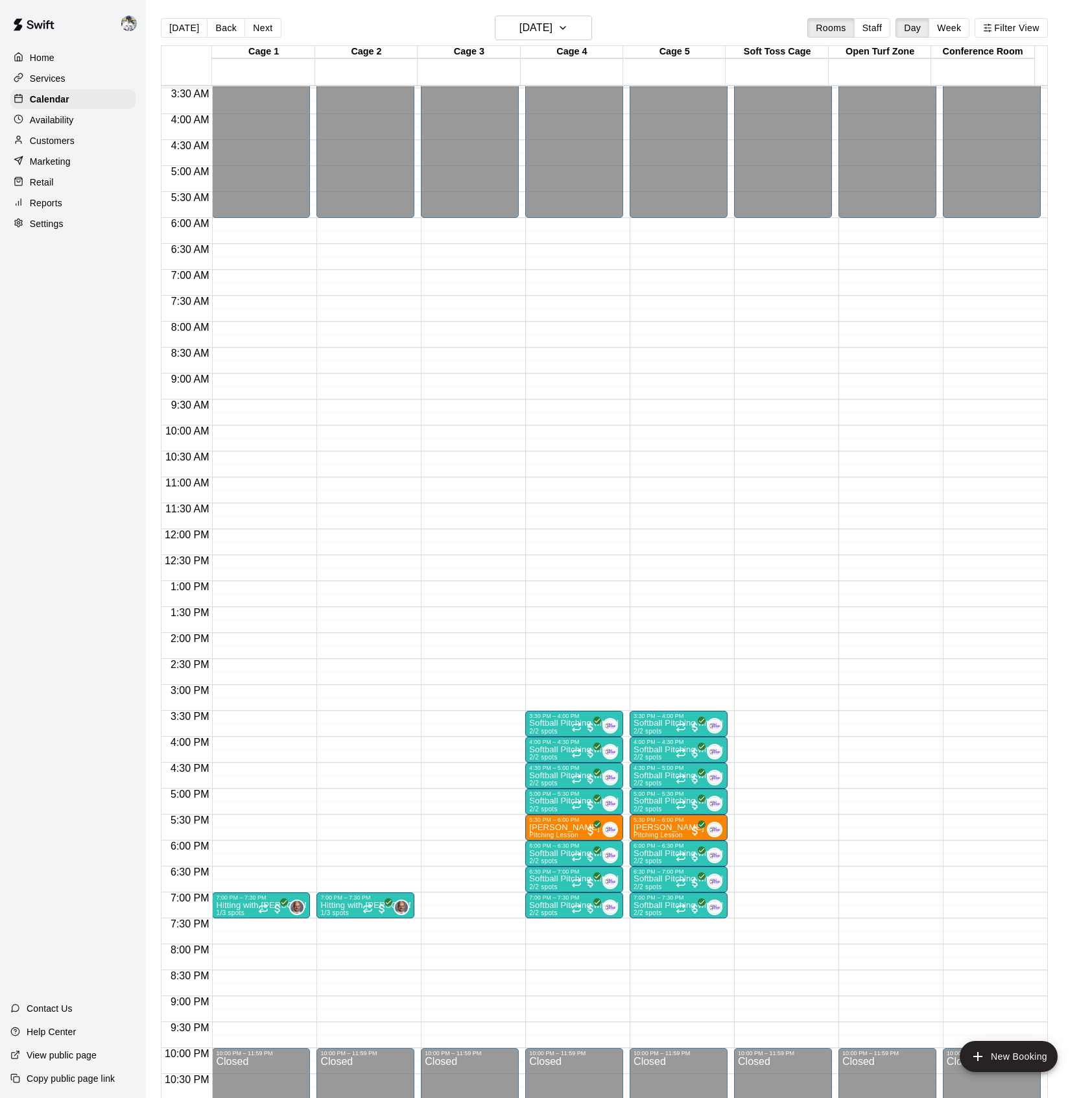
click at [252, 906] on p "Hitting with [PERSON_NAME]" at bounding box center [260, 906] width 90 height 0
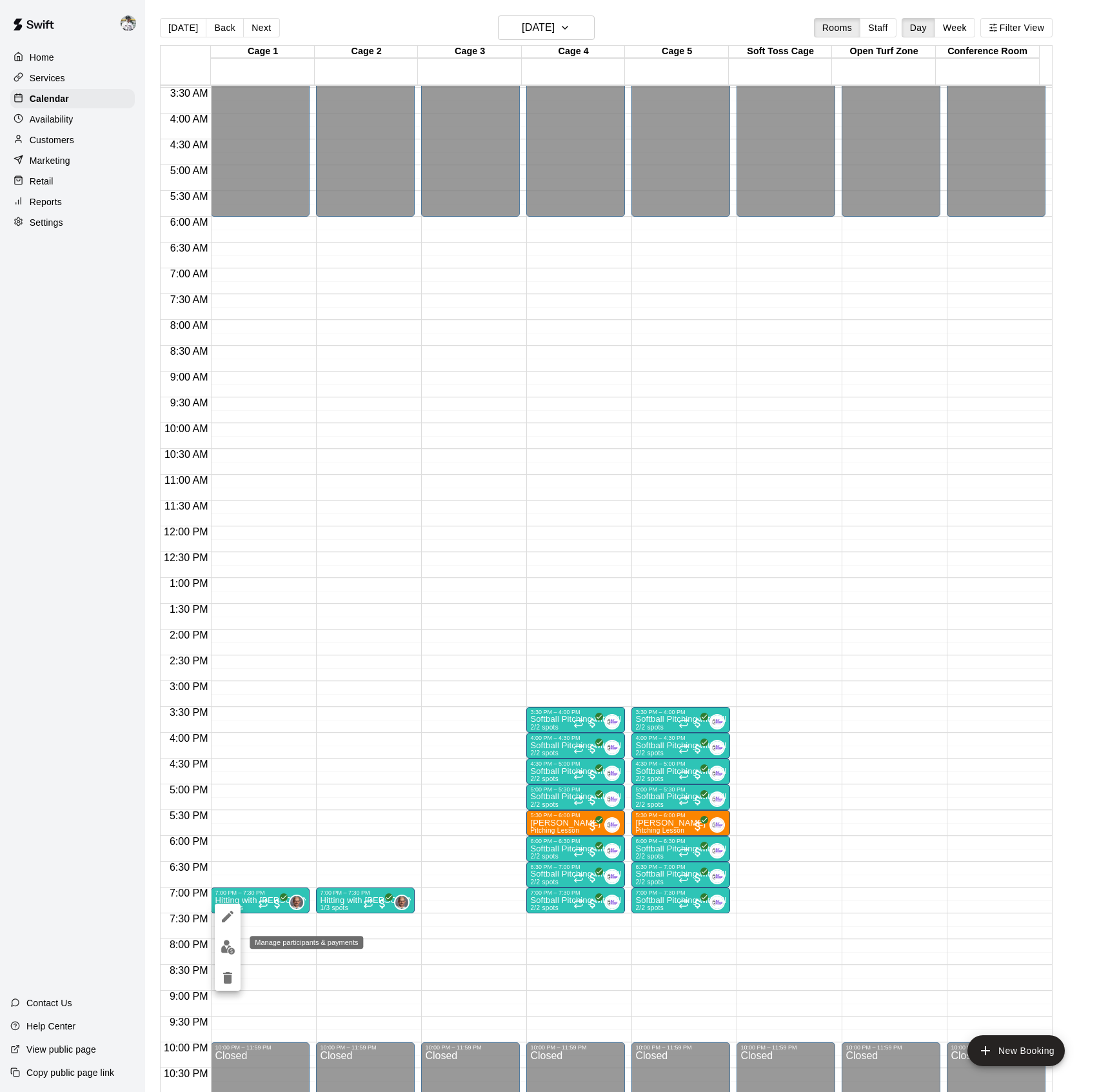
click at [226, 950] on img "edit" at bounding box center [227, 947] width 15 height 15
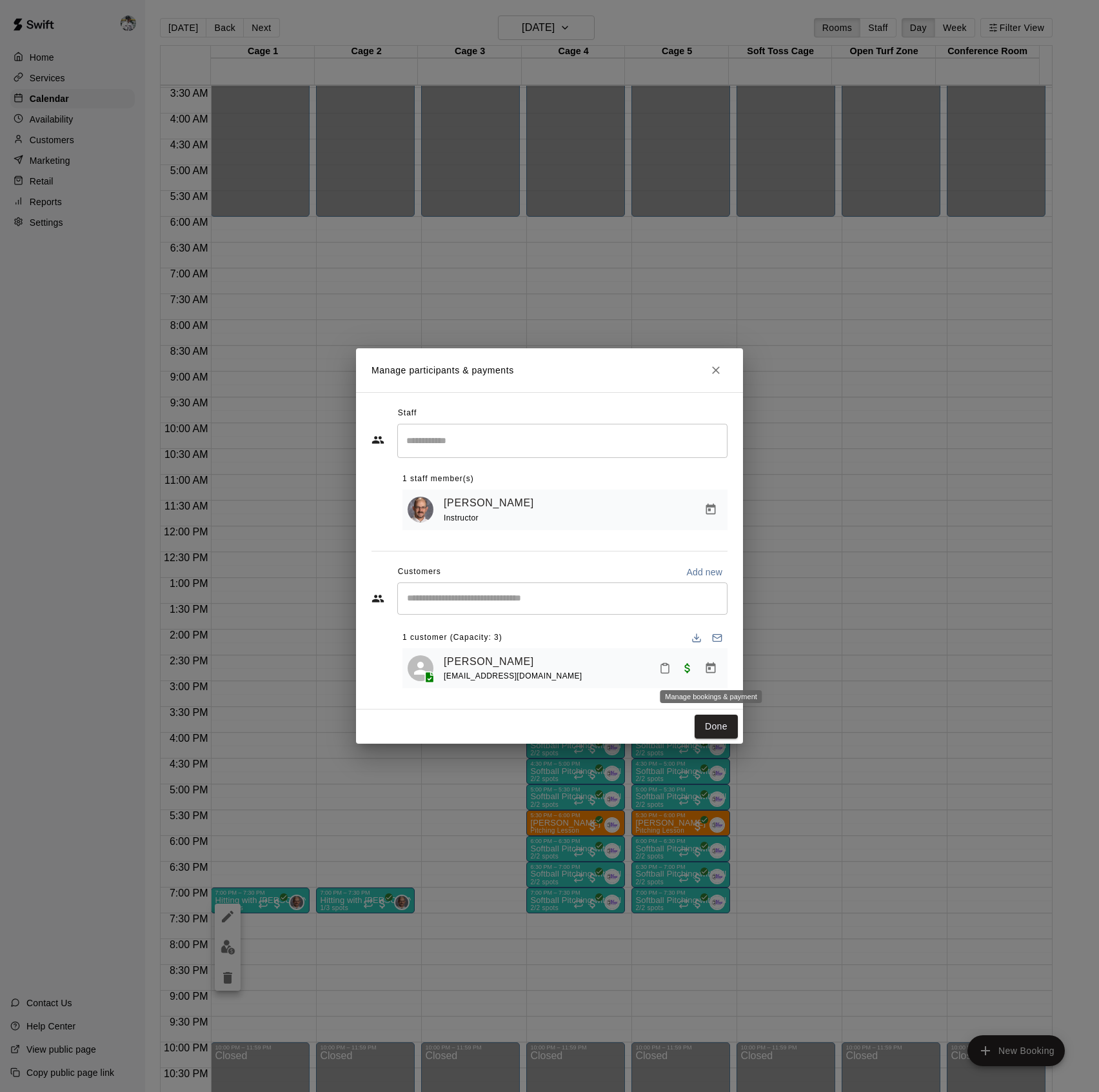
click at [714, 671] on icon "Manage bookings & payment" at bounding box center [710, 667] width 13 height 13
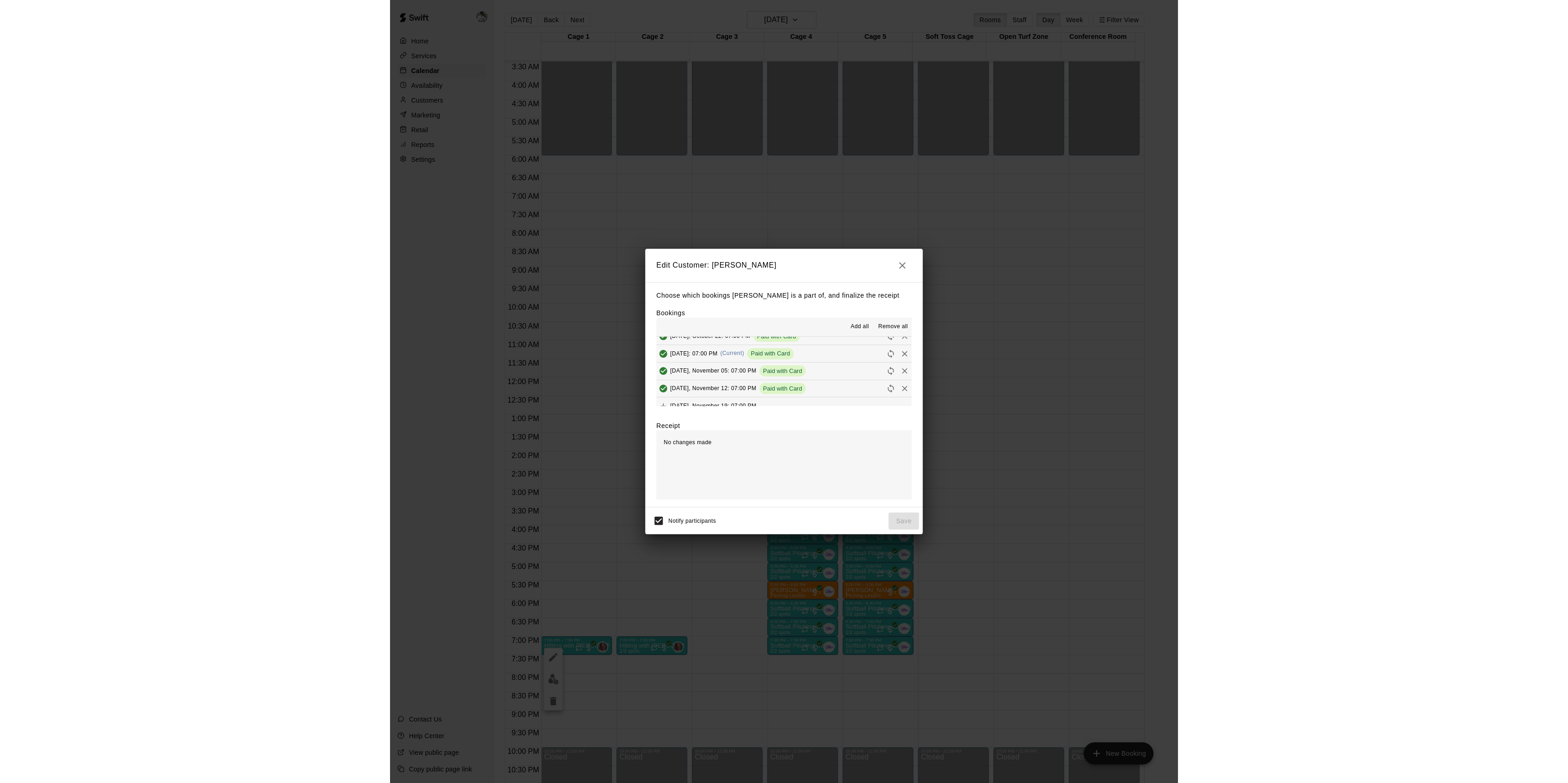
scroll to position [73, 0]
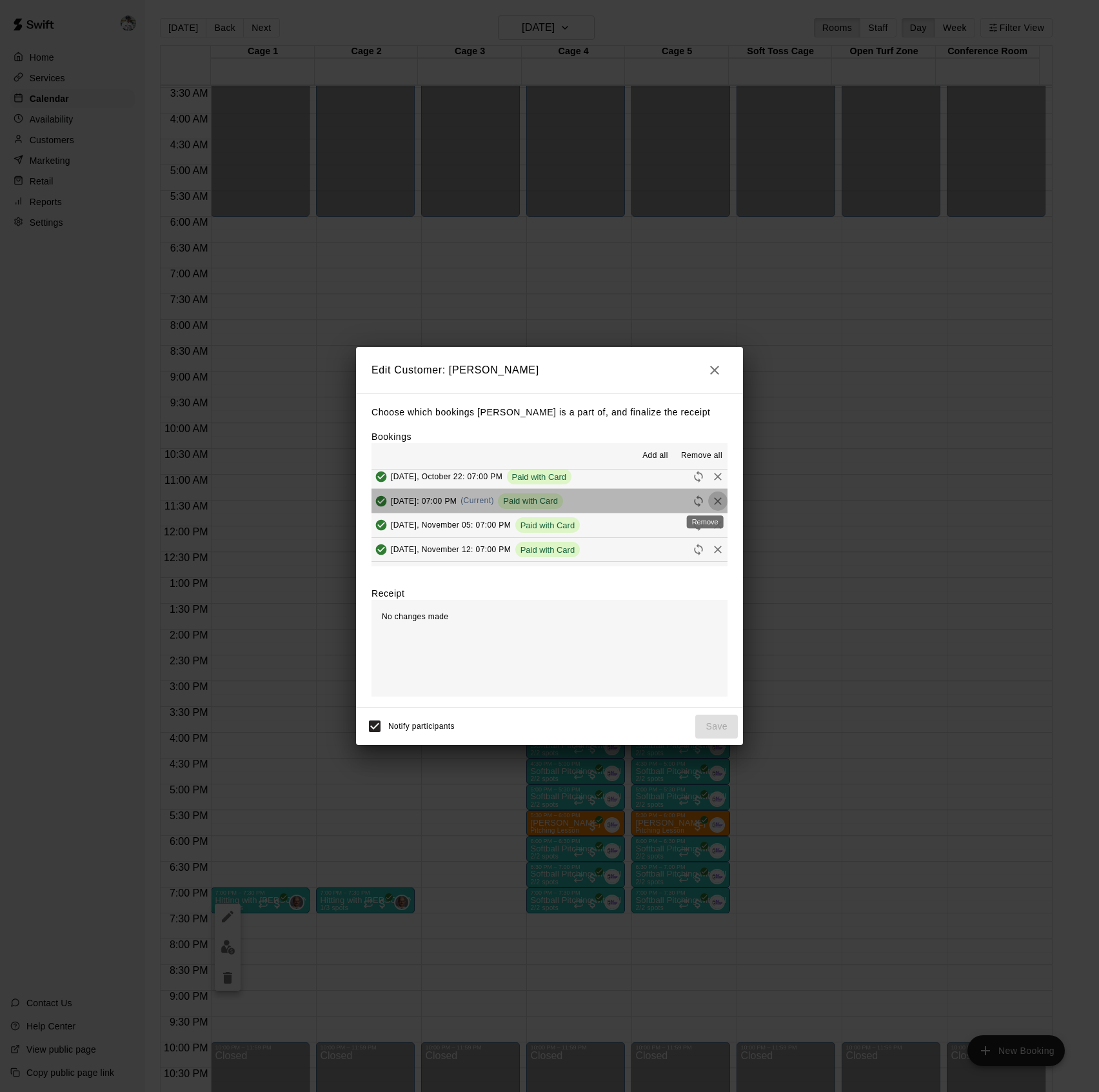
click at [712, 501] on icon "Remove" at bounding box center [718, 501] width 13 height 13
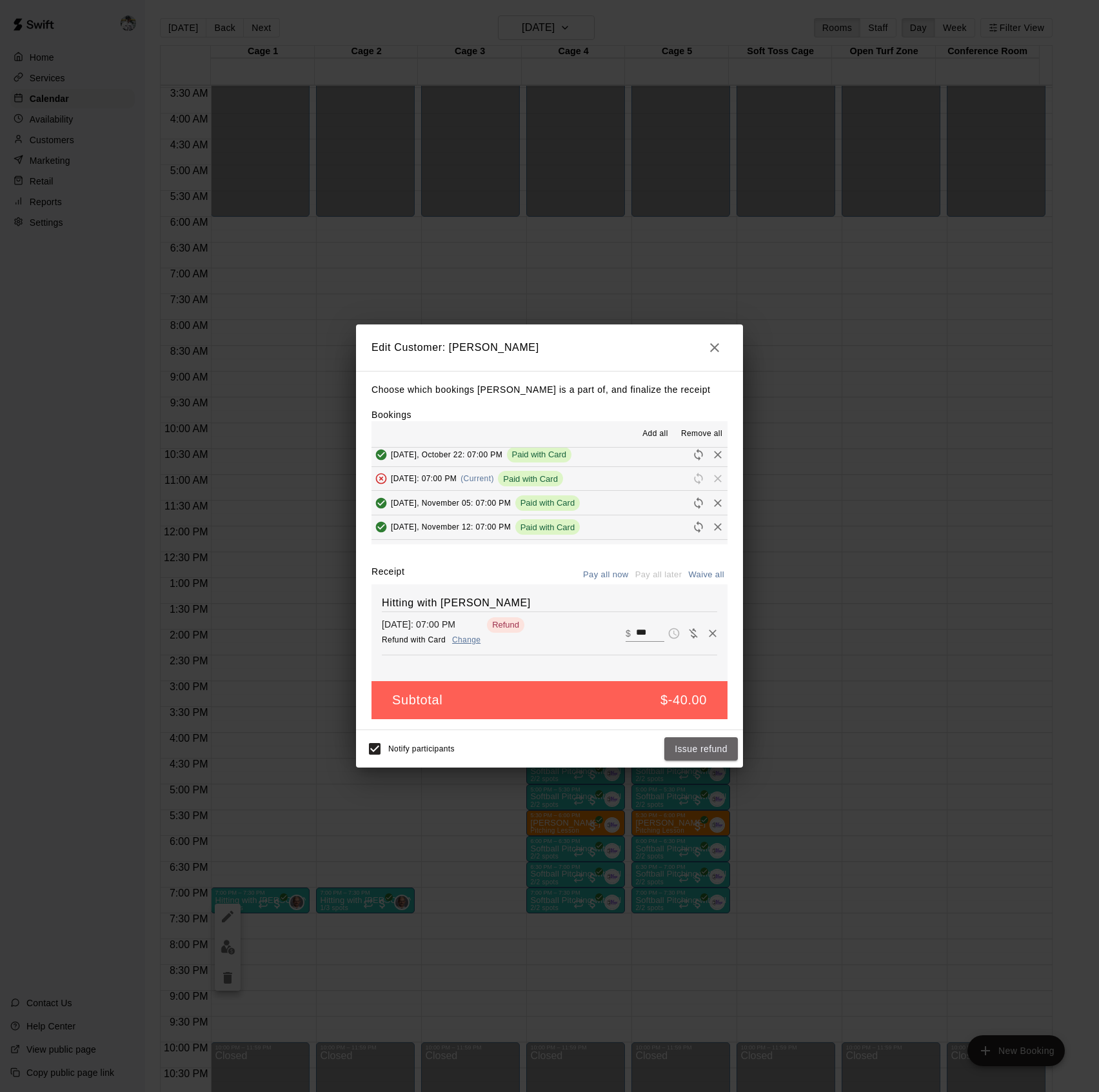
click at [704, 752] on button "Issue refund" at bounding box center [701, 749] width 73 height 24
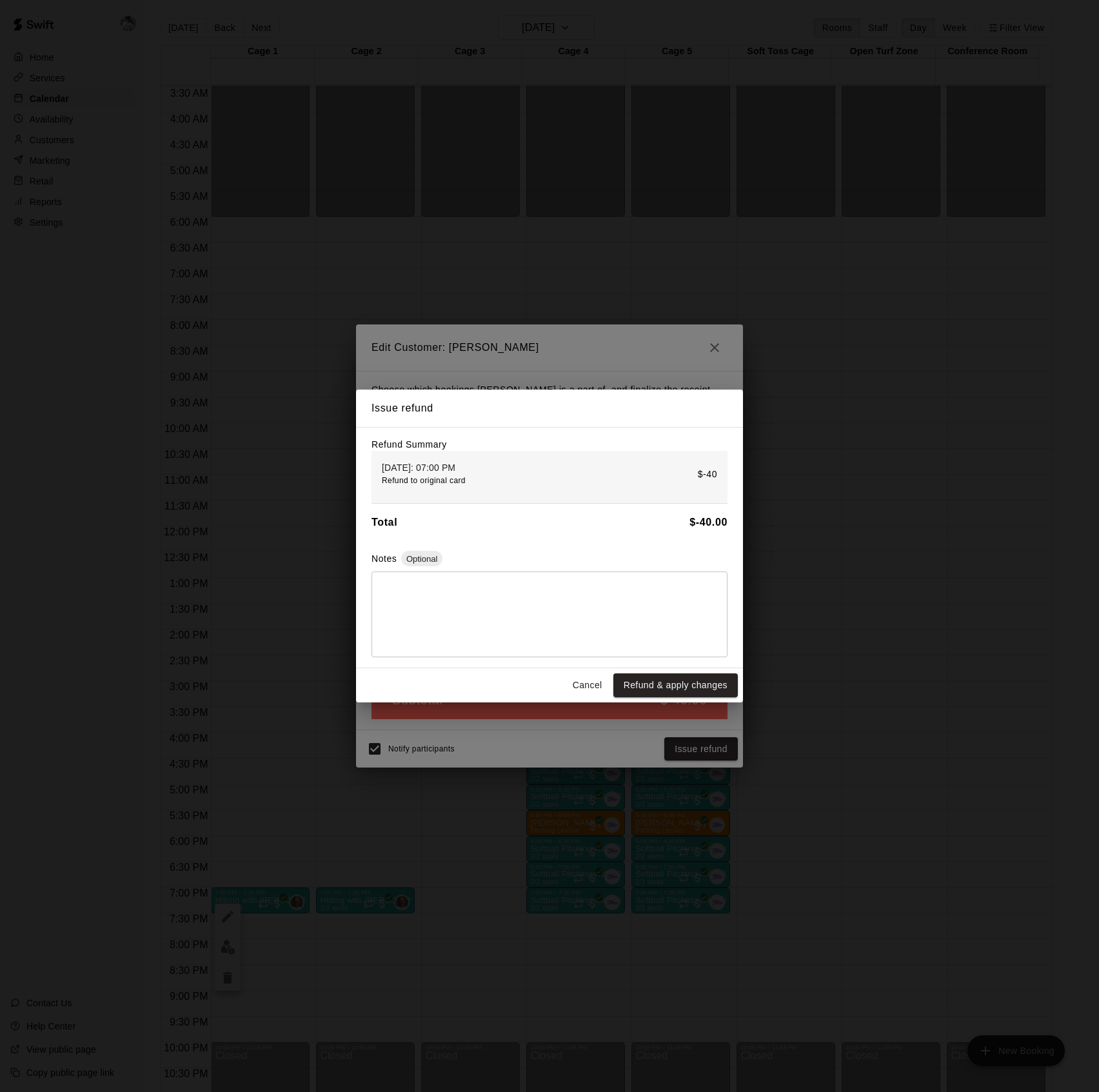
click at [508, 612] on textarea at bounding box center [549, 614] width 338 height 64
type textarea "**********"
click at [650, 687] on button "Refund & apply changes" at bounding box center [676, 685] width 125 height 24
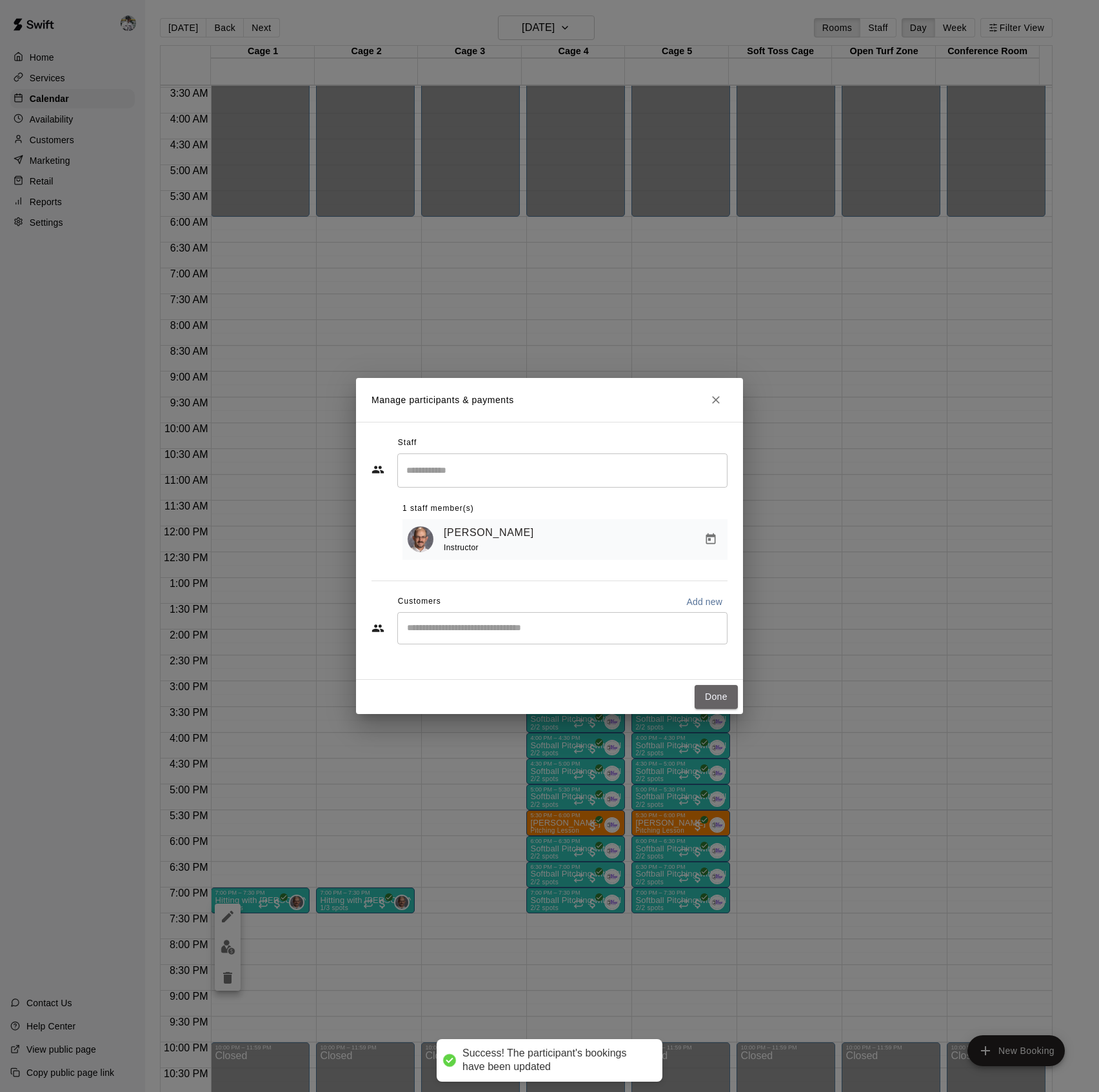
click at [714, 700] on button "Done" at bounding box center [716, 697] width 44 height 24
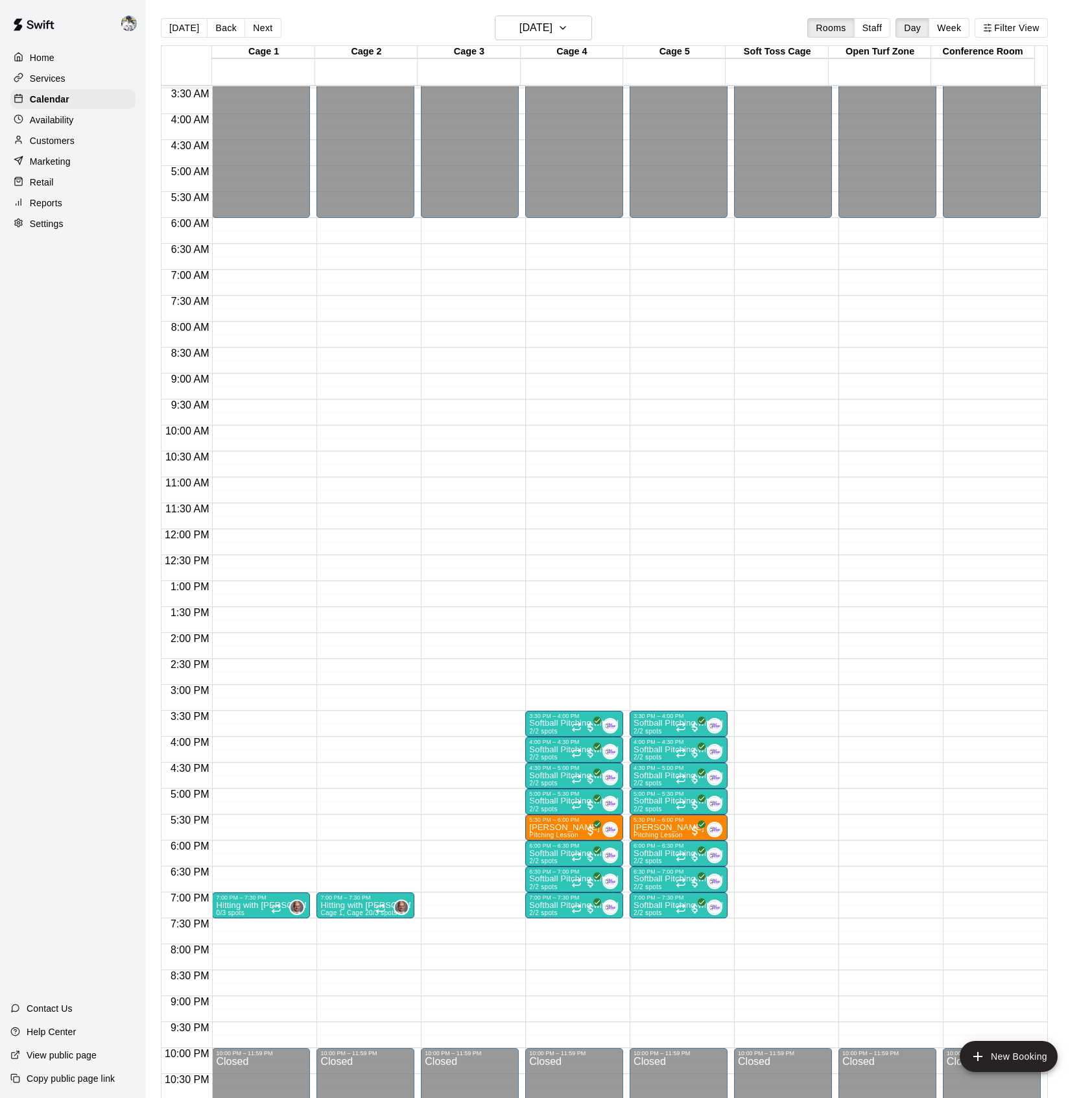
click at [237, 913] on span "0/3 spots" at bounding box center [229, 912] width 28 height 7
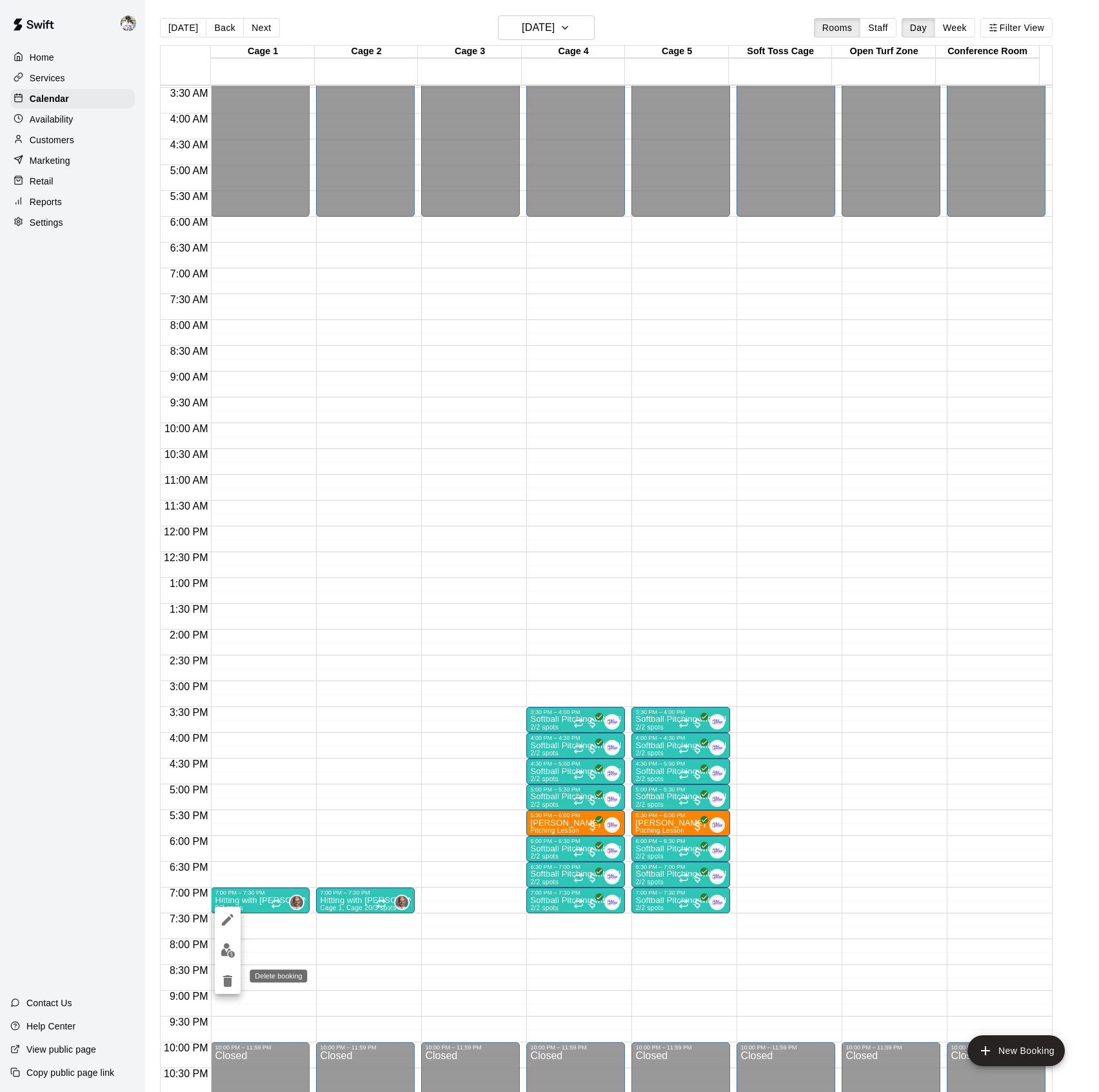
click at [230, 982] on icon "delete" at bounding box center [227, 981] width 9 height 12
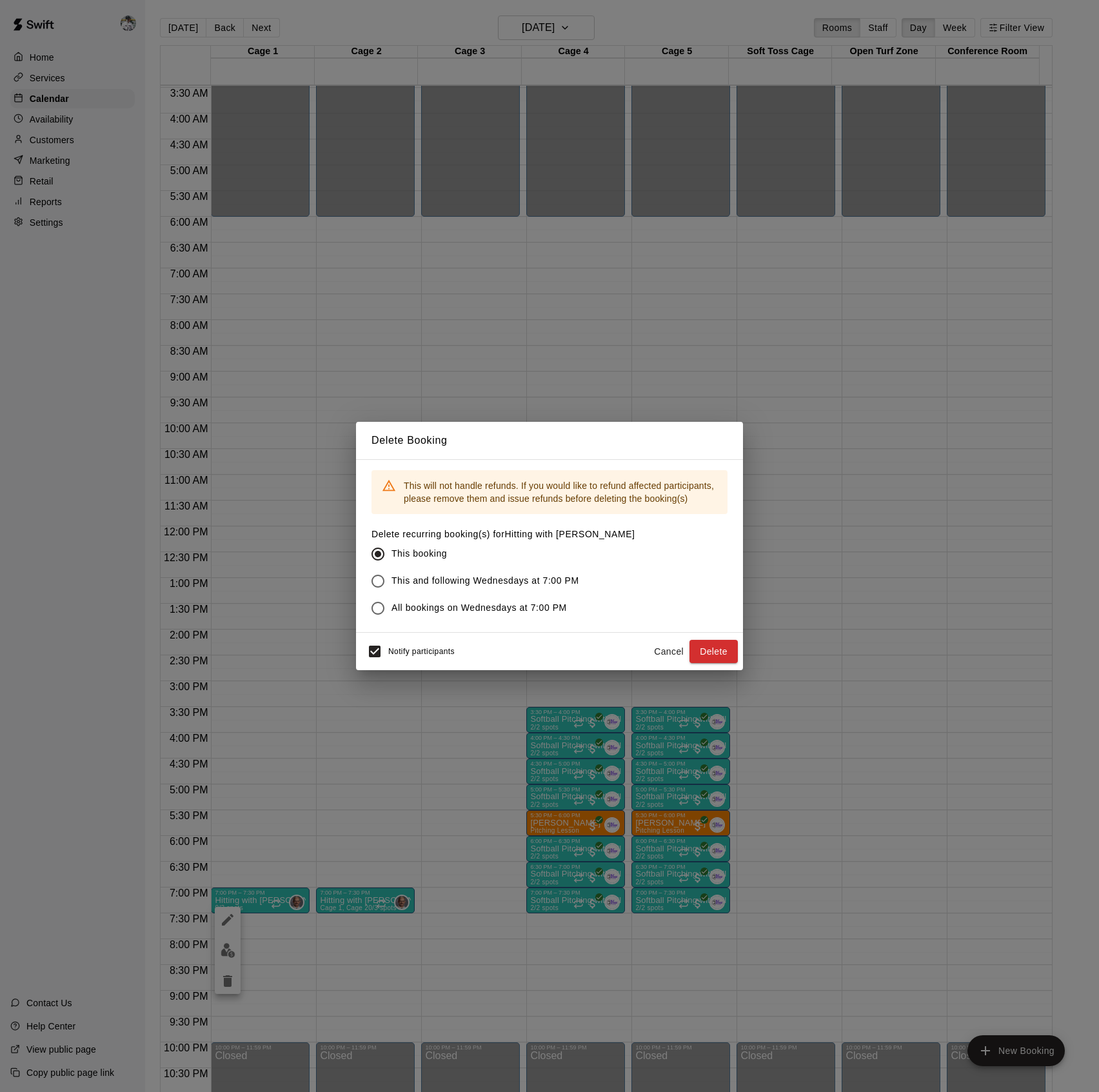
click at [720, 651] on button "Delete" at bounding box center [714, 652] width 49 height 24
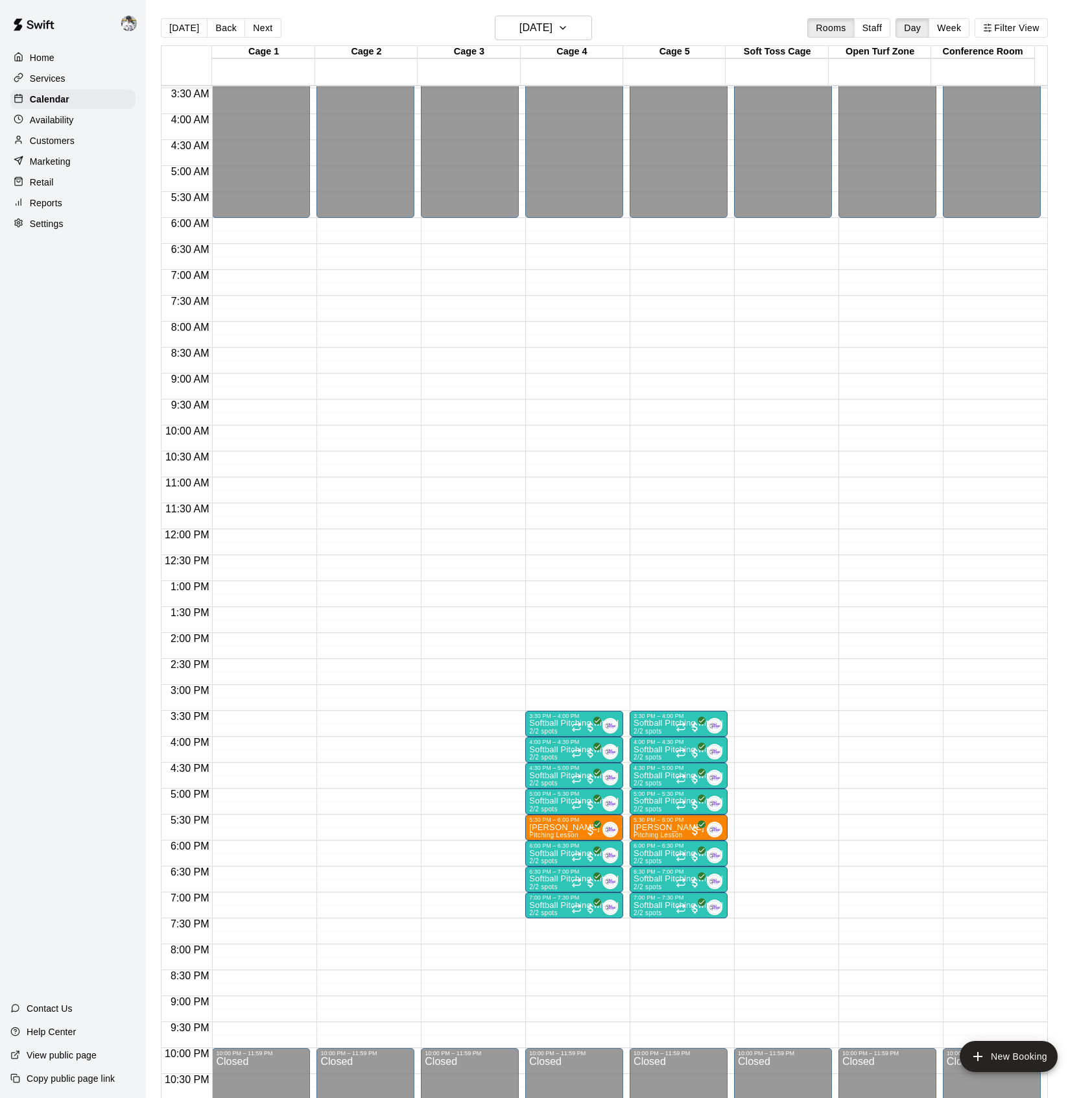
click at [260, 23] on button "Next" at bounding box center [263, 27] width 36 height 20
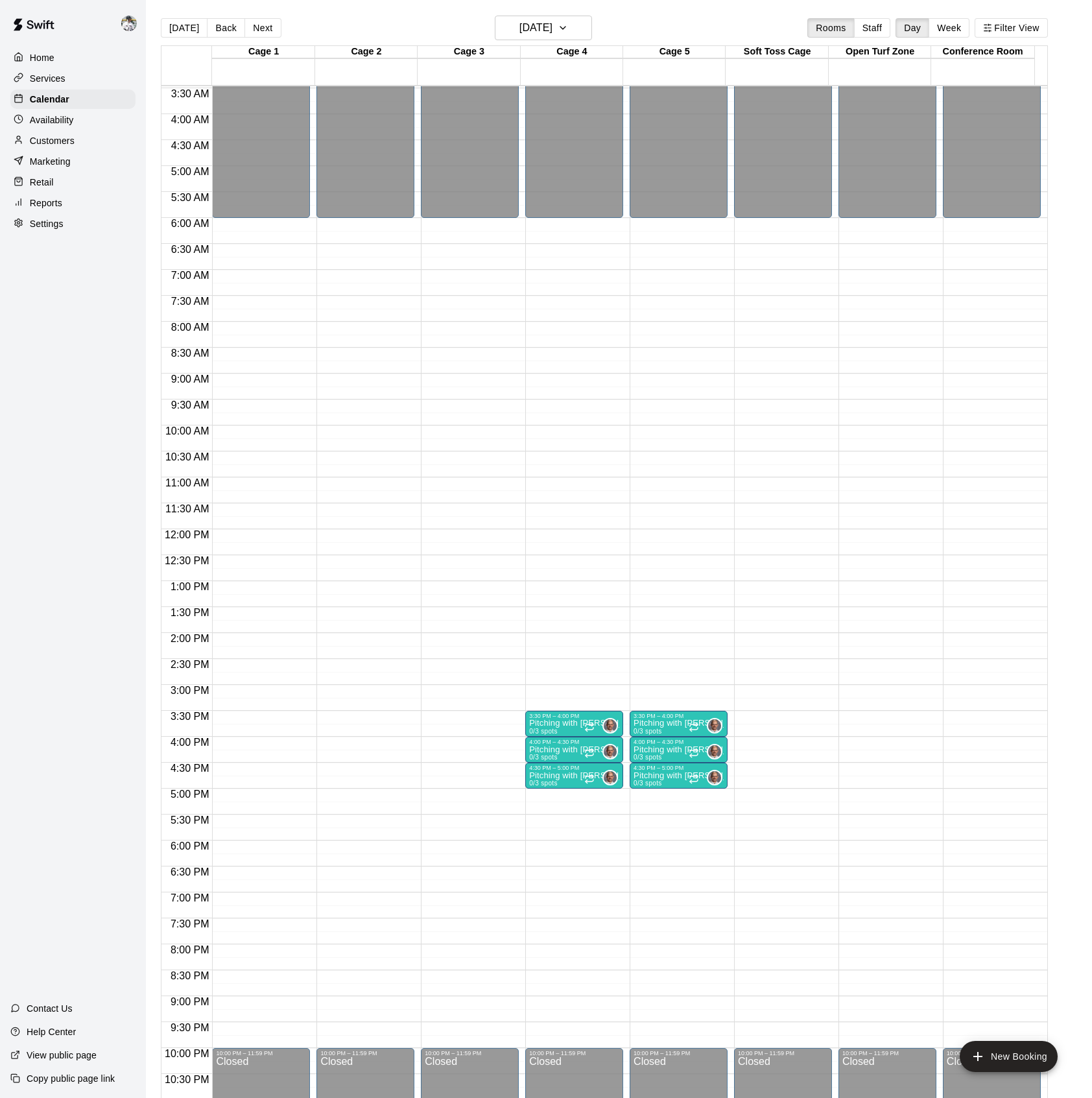
click at [557, 723] on p "Pitching with [PERSON_NAME]" at bounding box center [574, 723] width 90 height 0
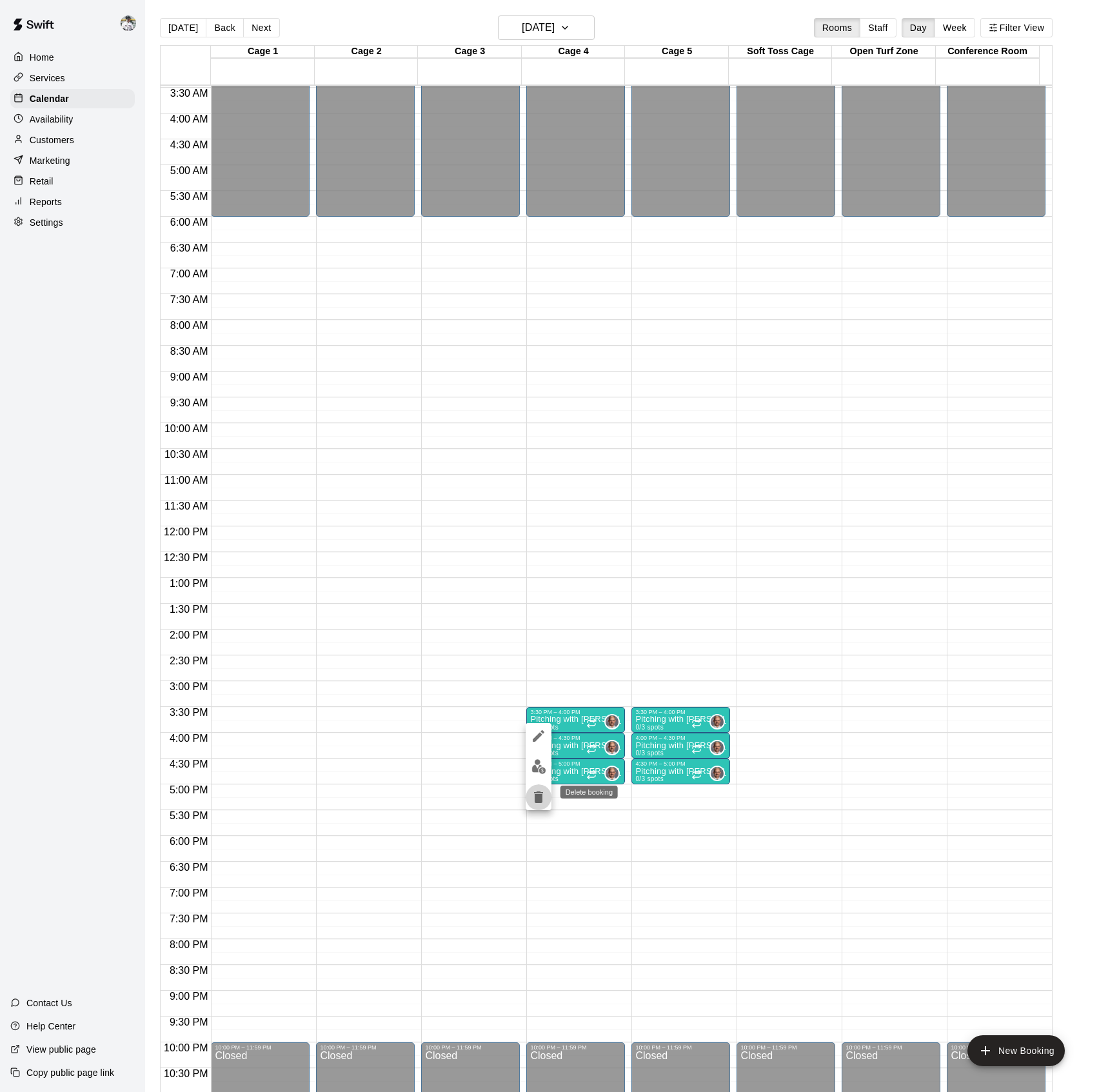
click at [535, 803] on icon "delete" at bounding box center [538, 797] width 15 height 15
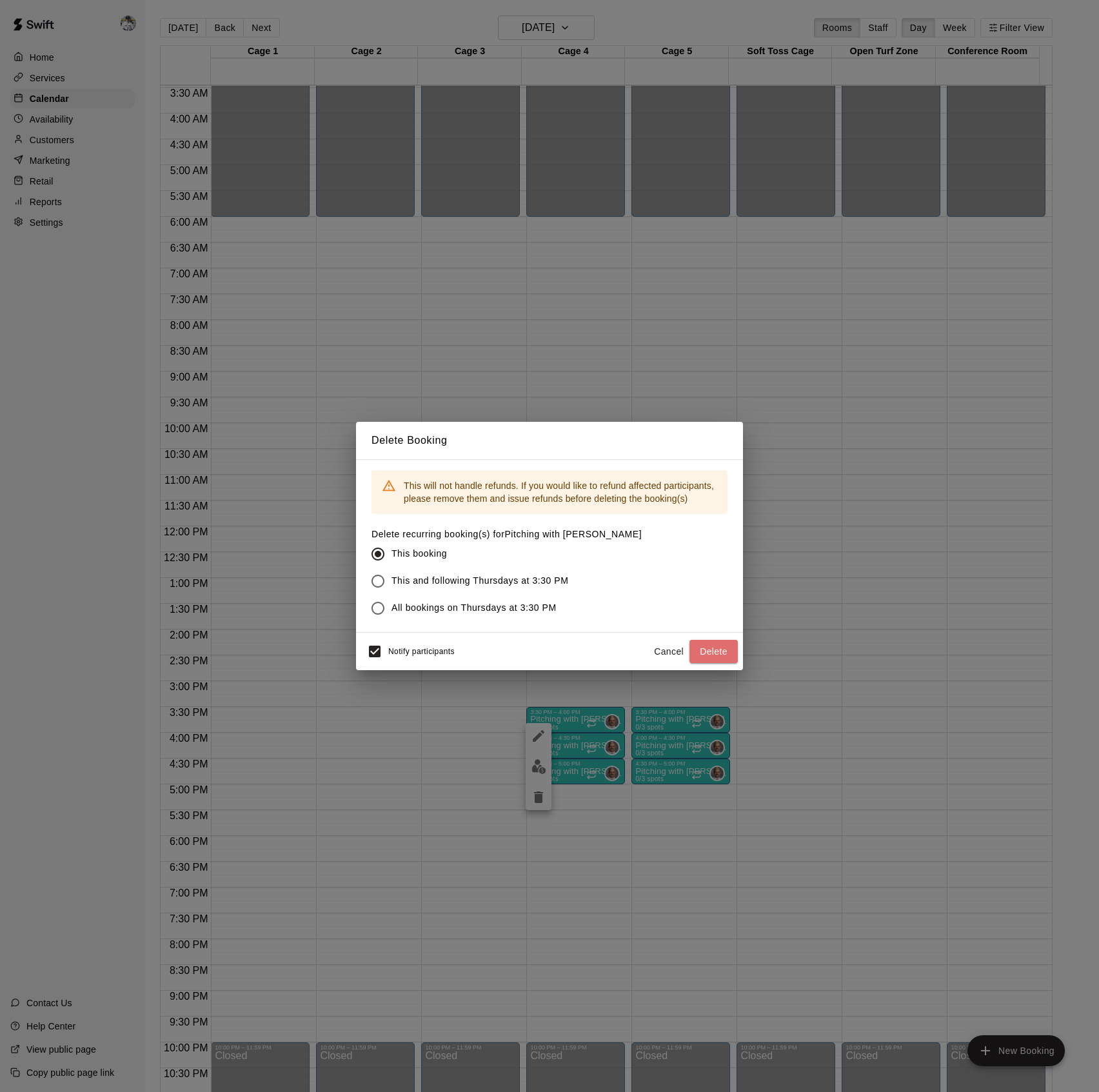
click at [713, 649] on button "Delete" at bounding box center [714, 652] width 49 height 24
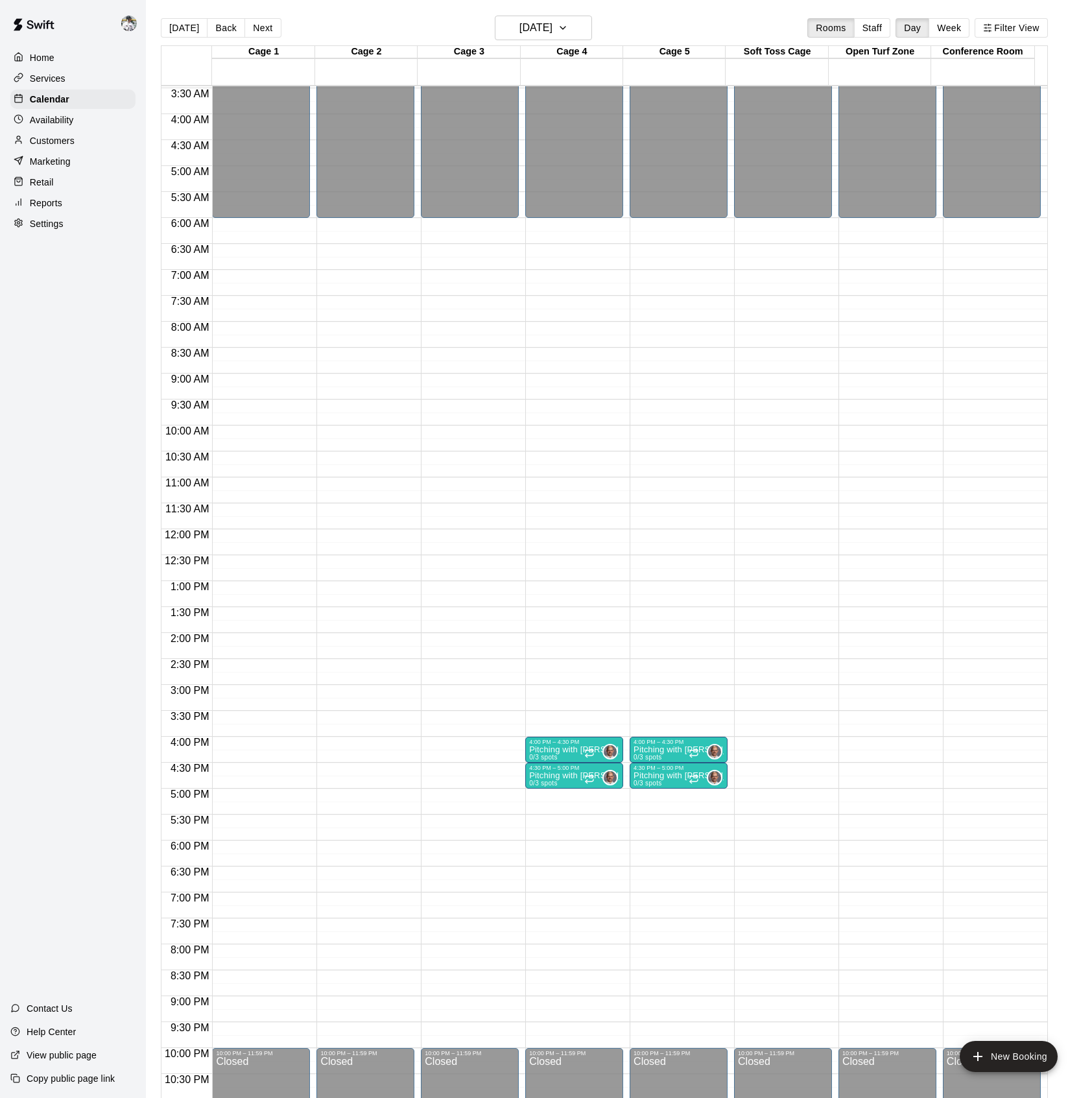
click at [565, 750] on p "Pitching with [PERSON_NAME]" at bounding box center [574, 750] width 90 height 0
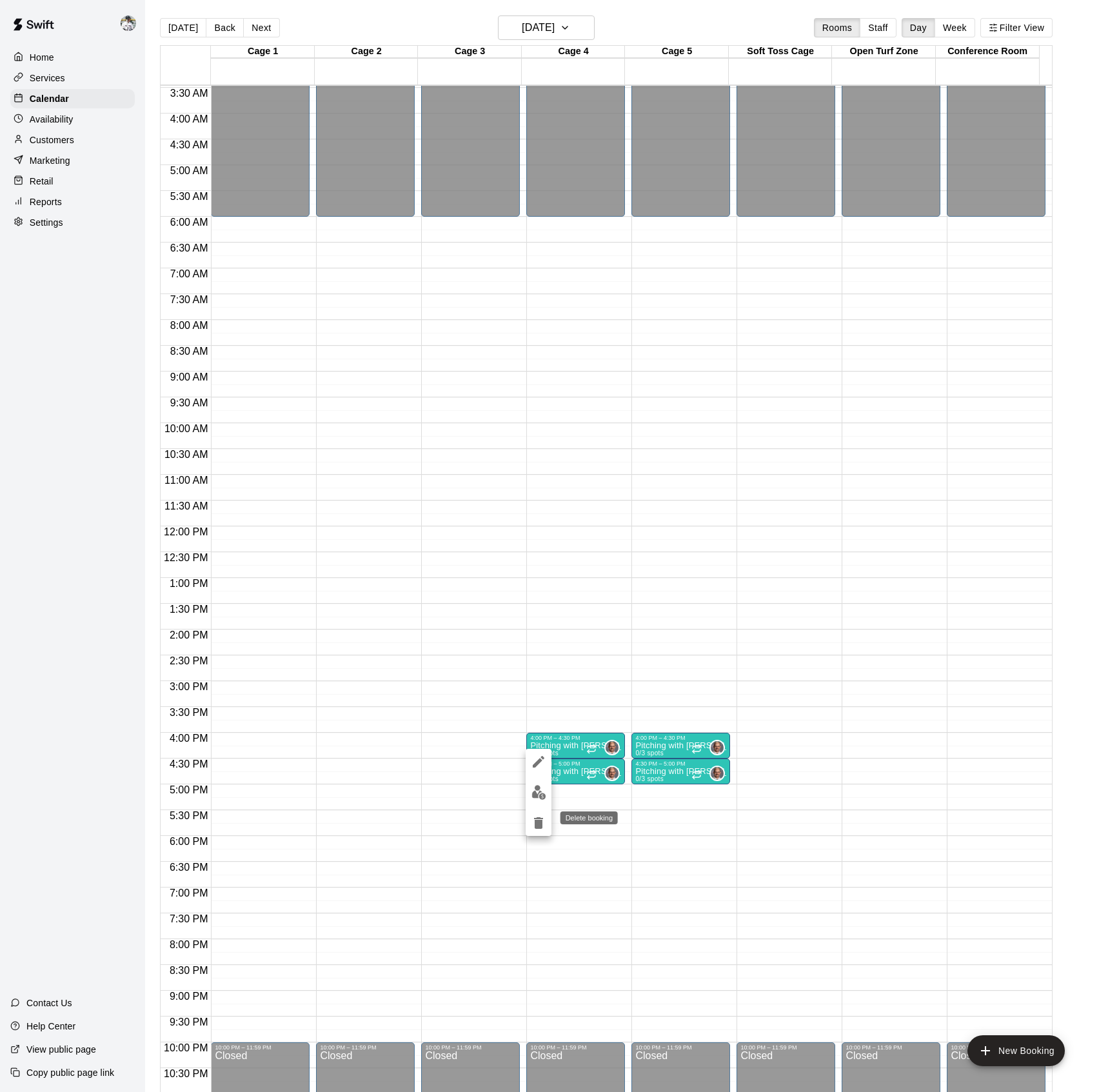
click at [543, 829] on icon "delete" at bounding box center [538, 823] width 15 height 15
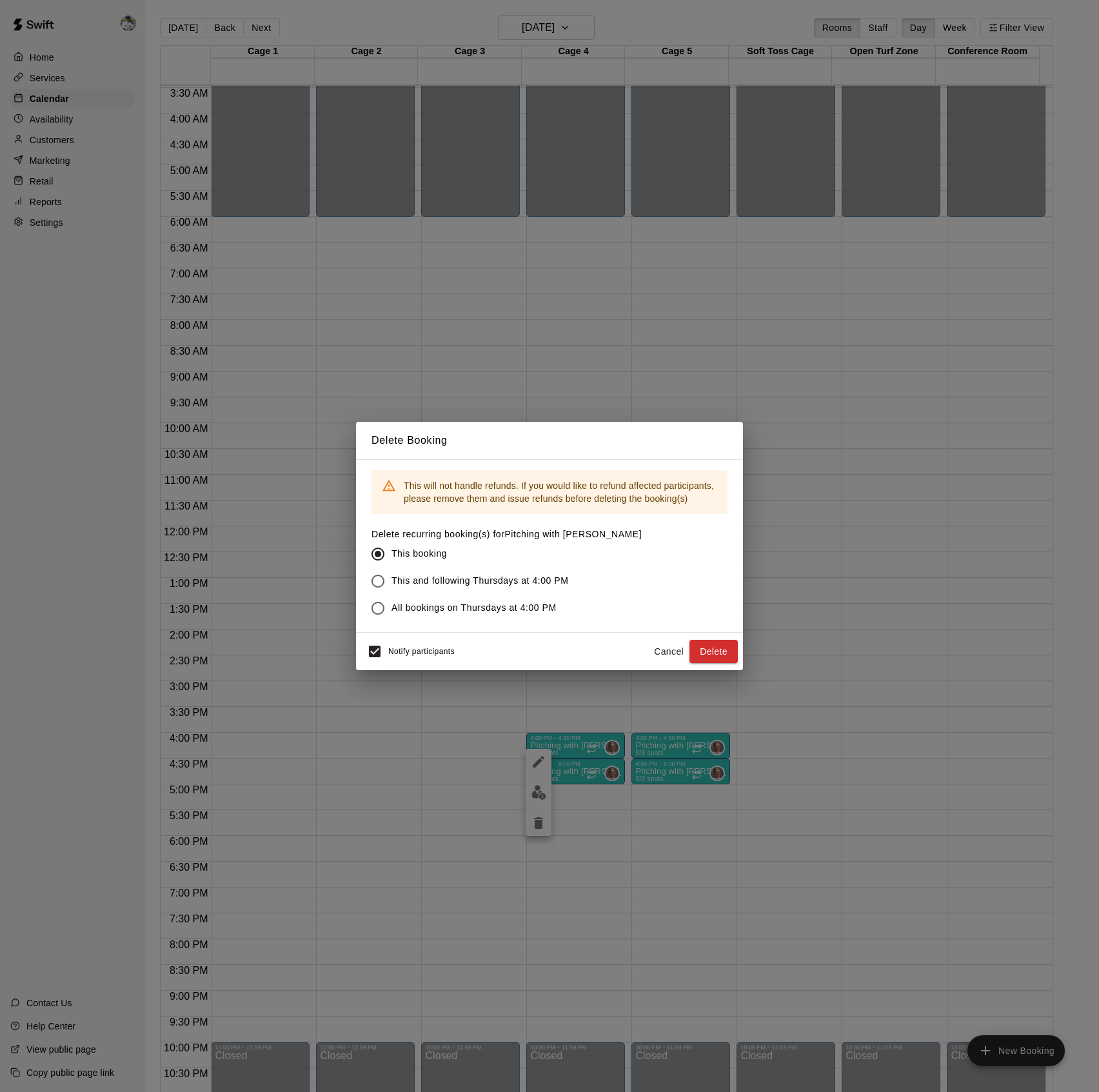
click at [704, 655] on button "Delete" at bounding box center [714, 652] width 49 height 24
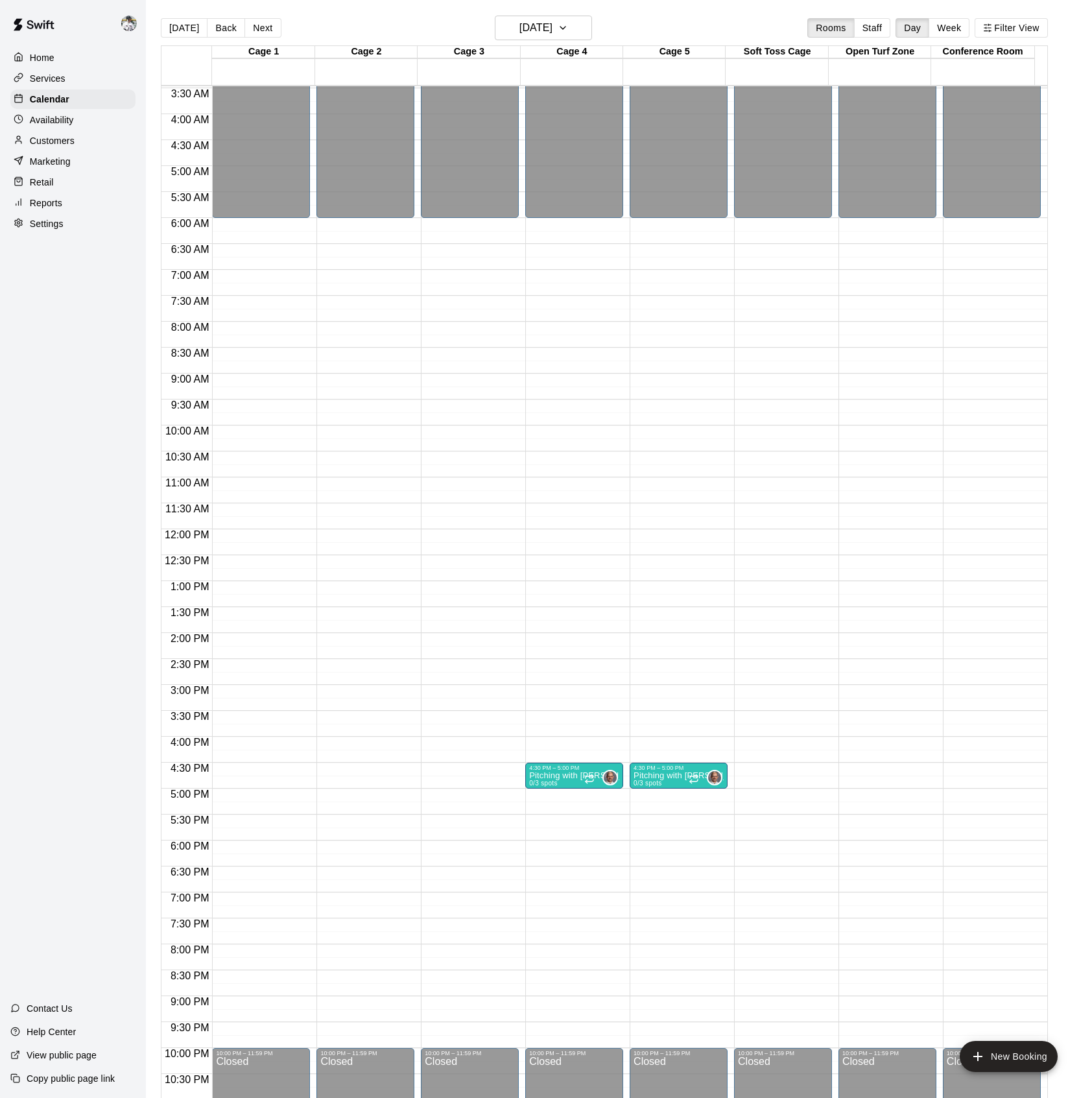
click at [0, 0] on div at bounding box center [0, 0] width 0 height 0
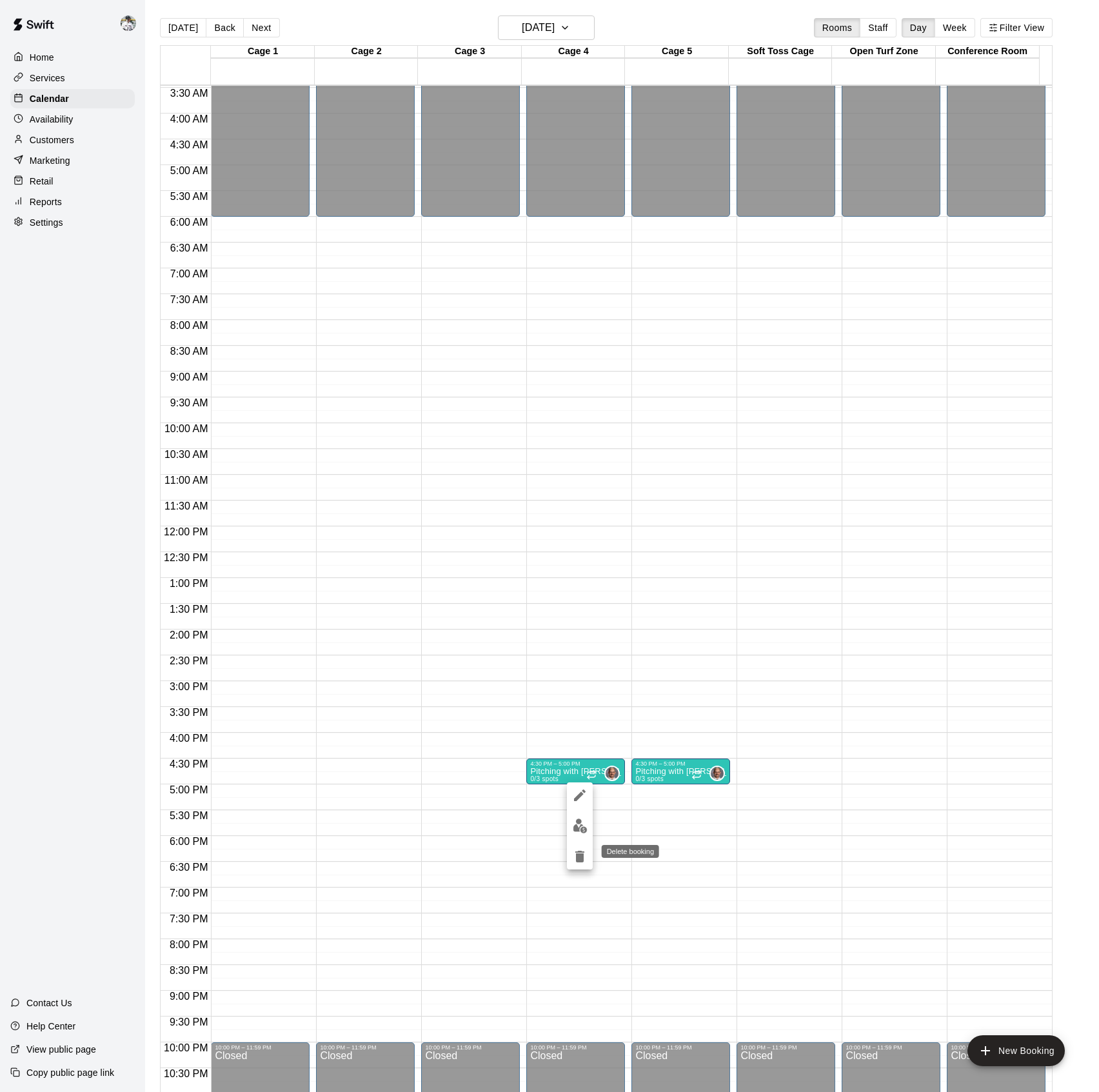
click at [585, 853] on icon "delete" at bounding box center [579, 856] width 15 height 15
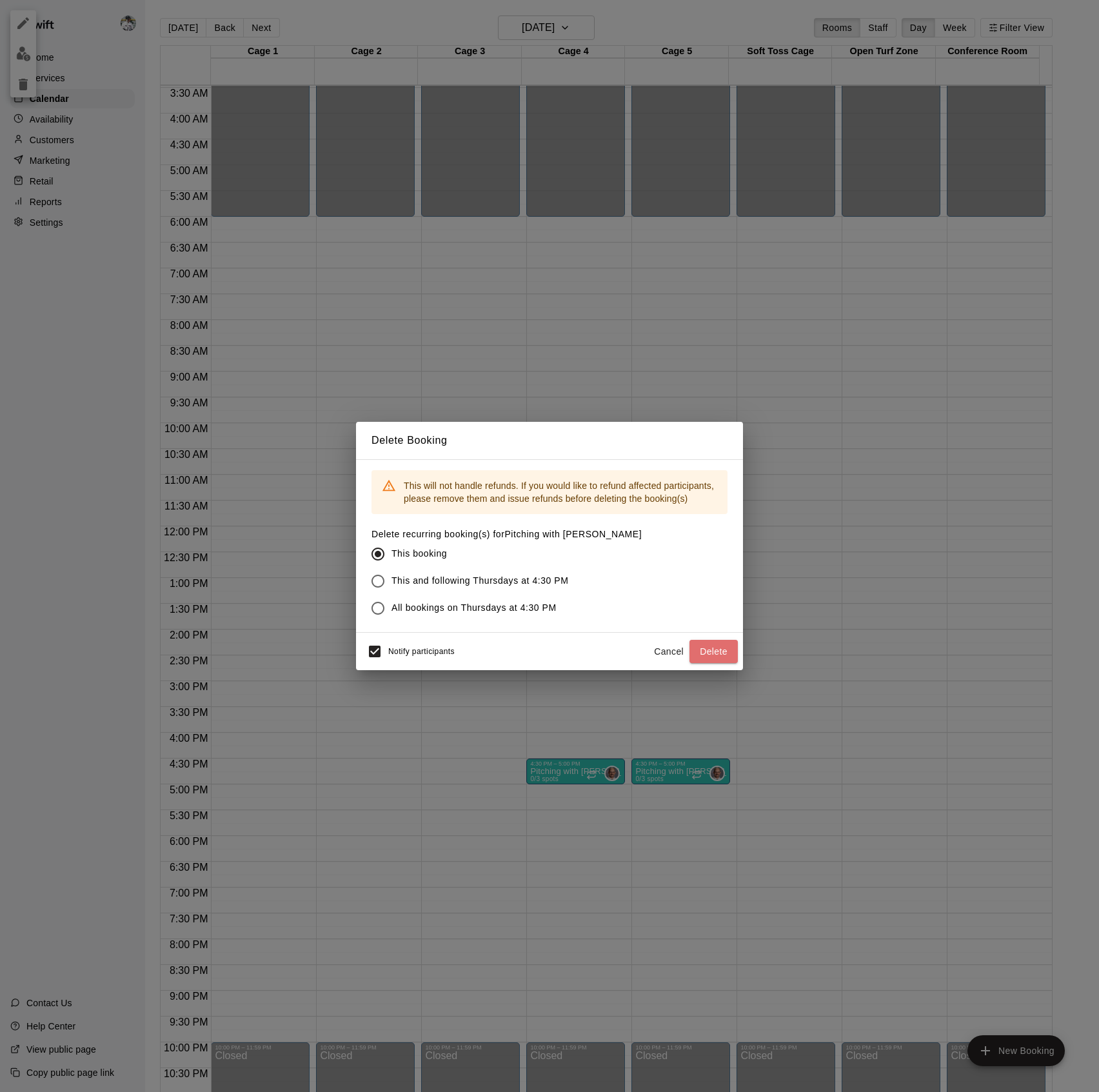
click at [714, 651] on button "Delete" at bounding box center [714, 652] width 49 height 24
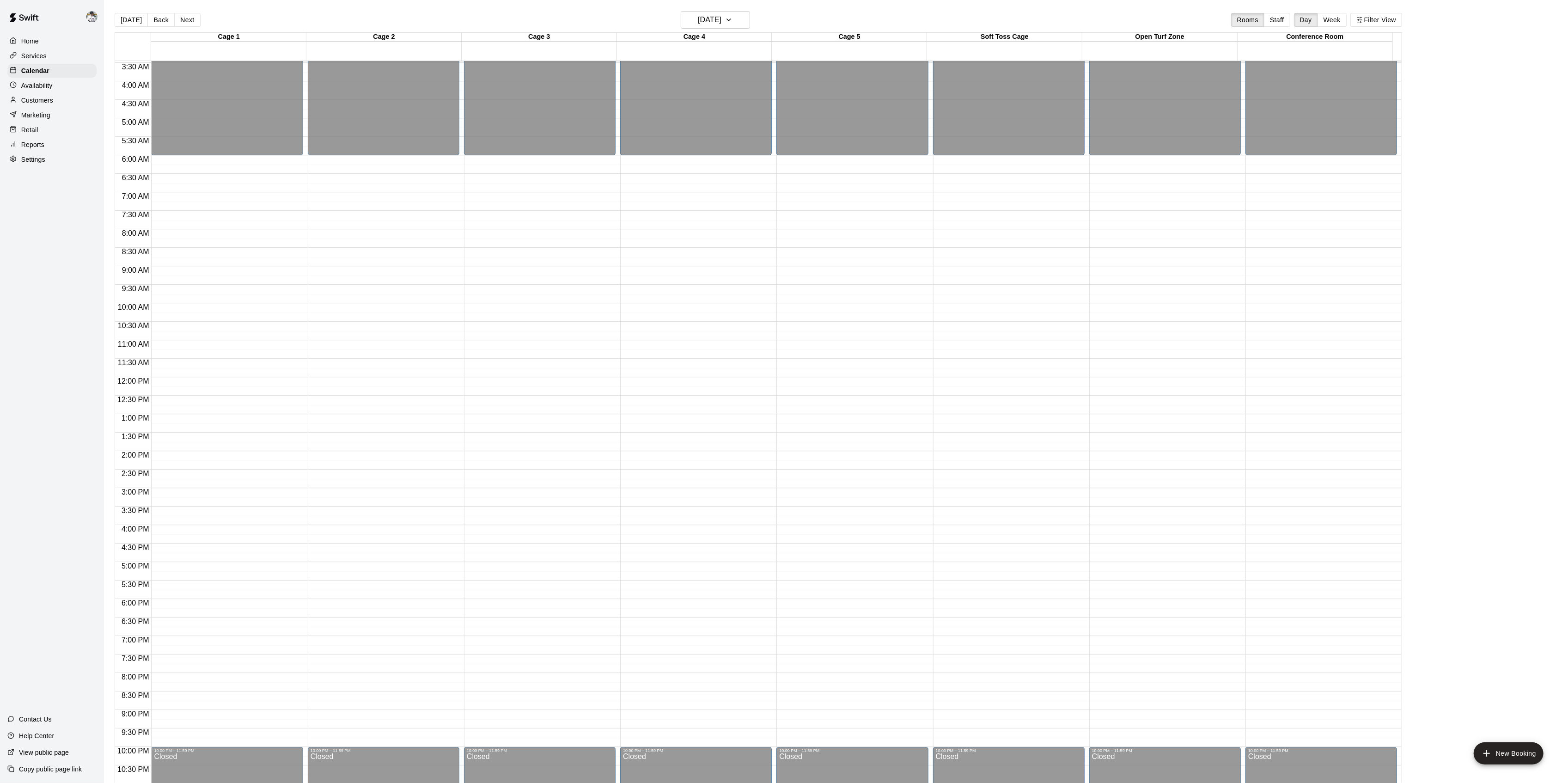
click at [59, 40] on div "Home" at bounding box center [52, 41] width 89 height 14
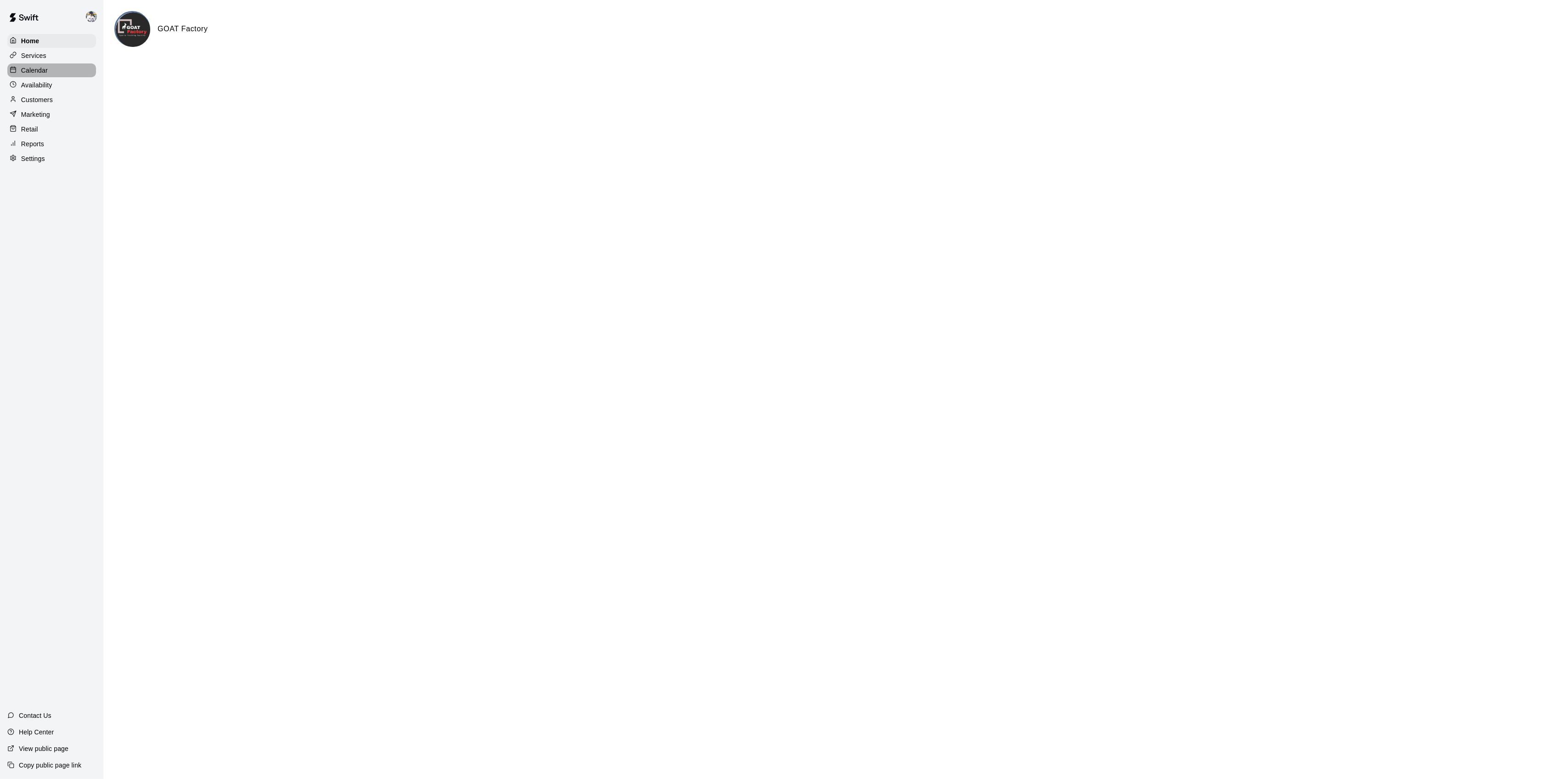
click at [50, 72] on div "Calendar" at bounding box center [52, 70] width 89 height 14
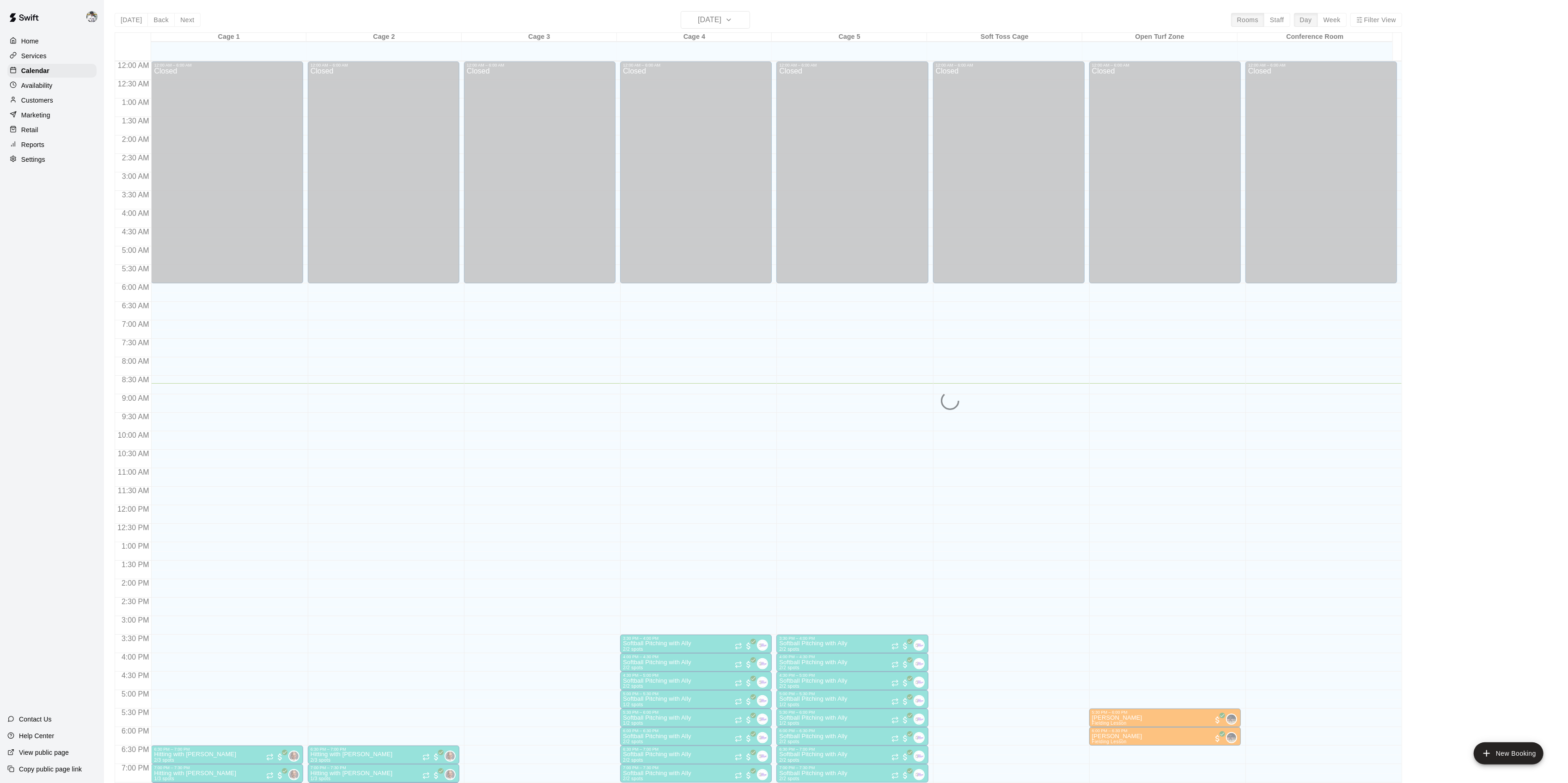
scroll to position [127, 0]
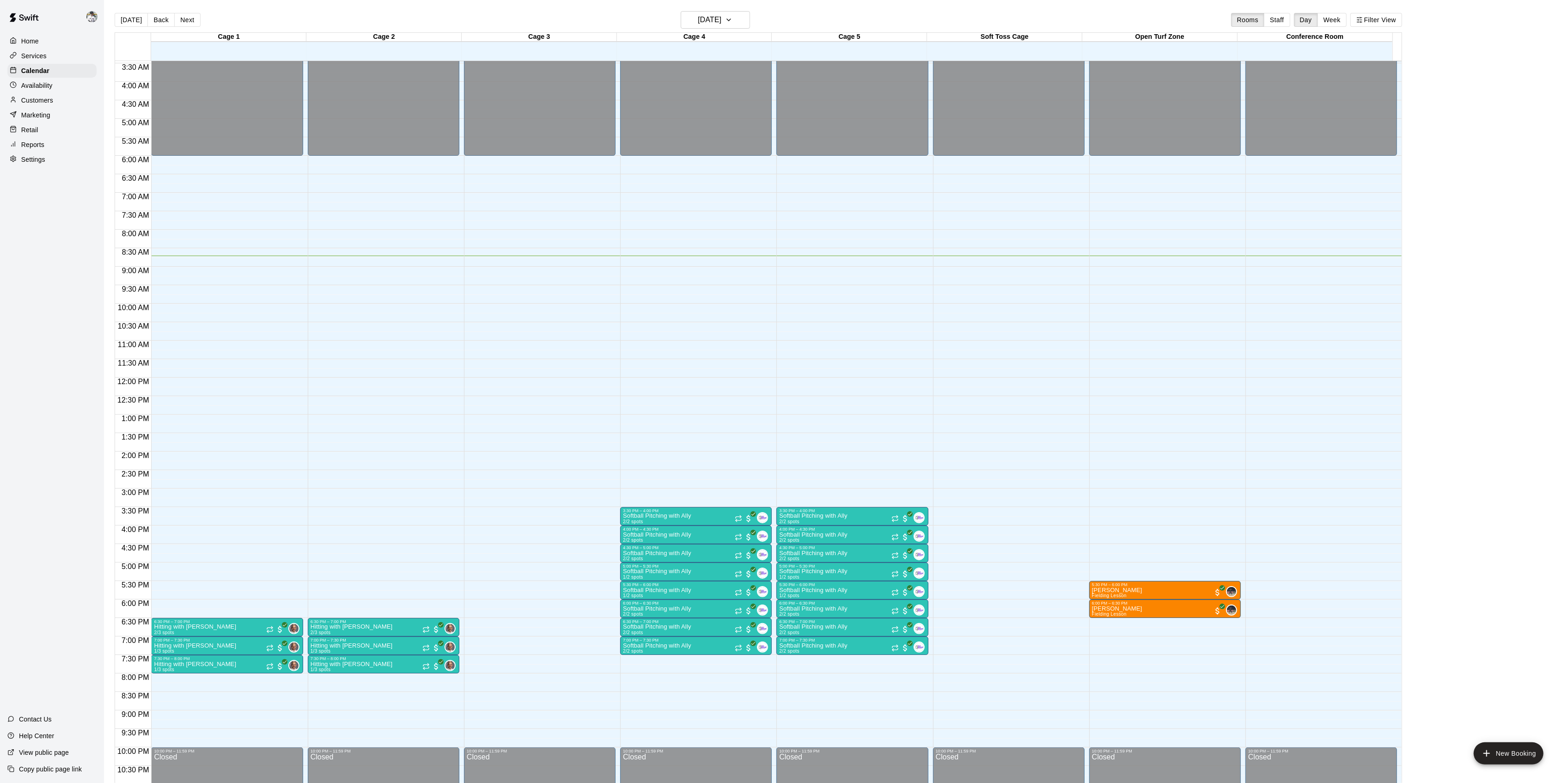
click at [163, 20] on button "Back" at bounding box center [161, 20] width 28 height 14
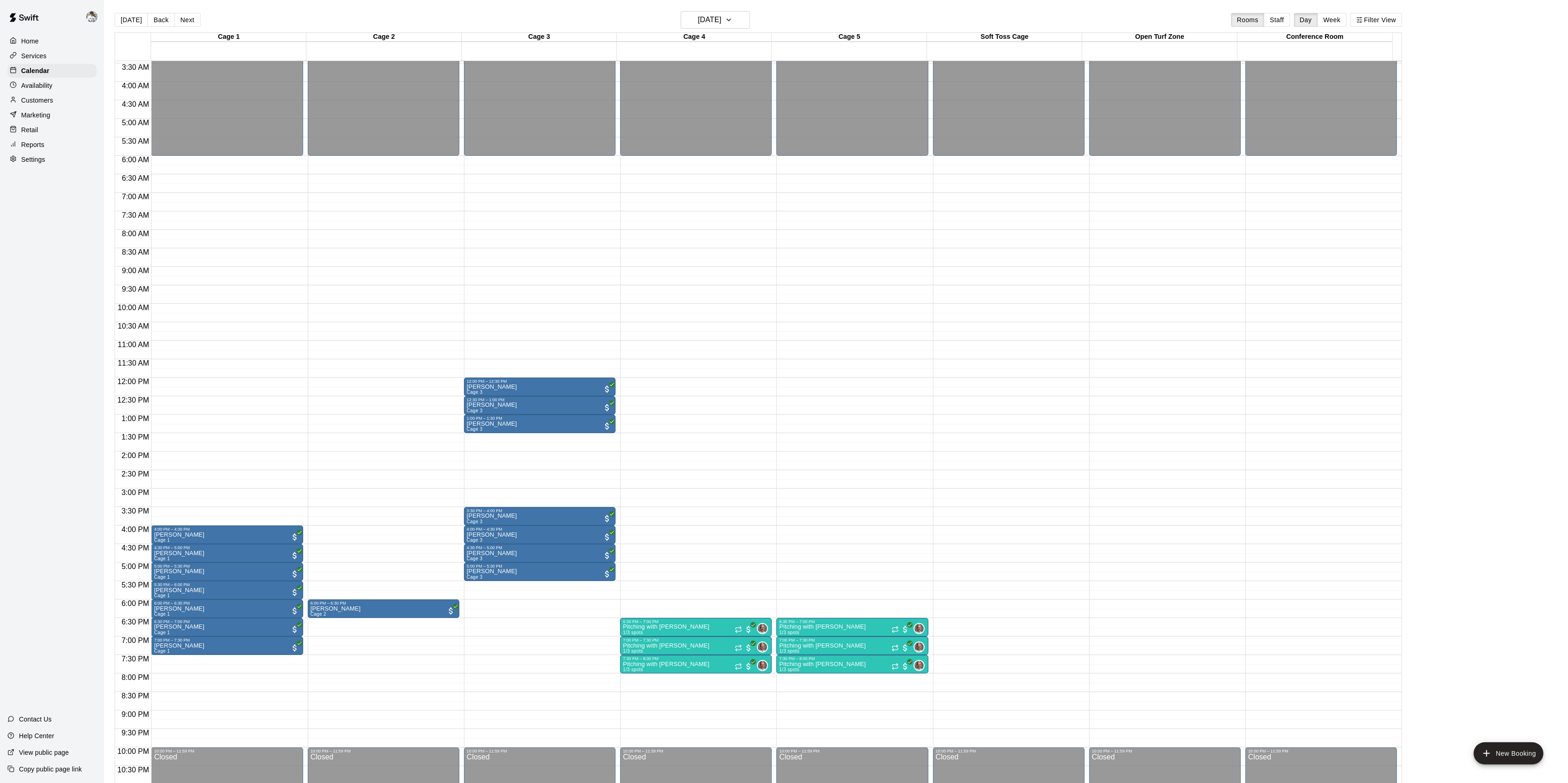
click at [192, 20] on button "Next" at bounding box center [187, 20] width 26 height 14
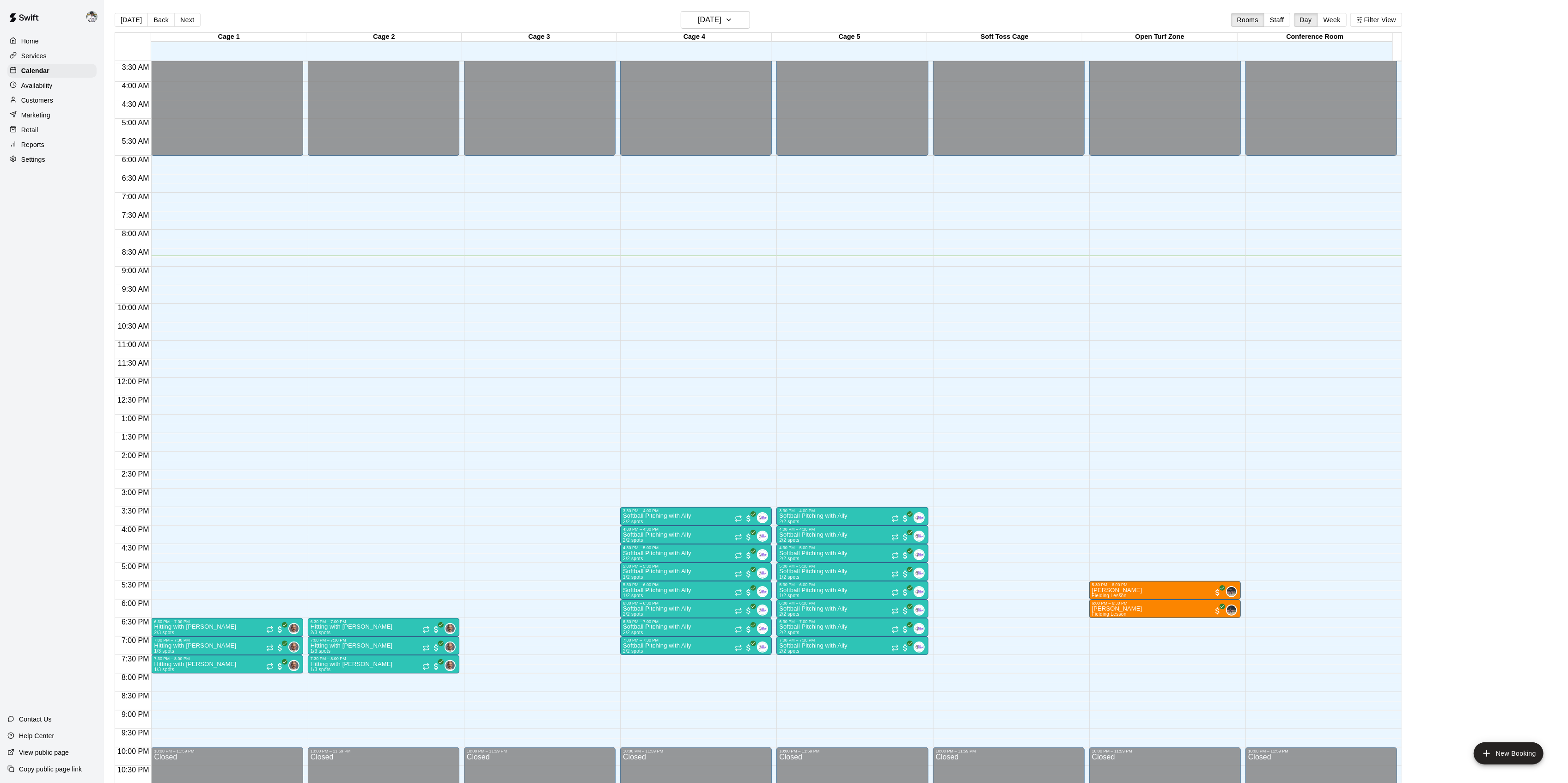
click at [192, 20] on button "Next" at bounding box center [187, 20] width 26 height 14
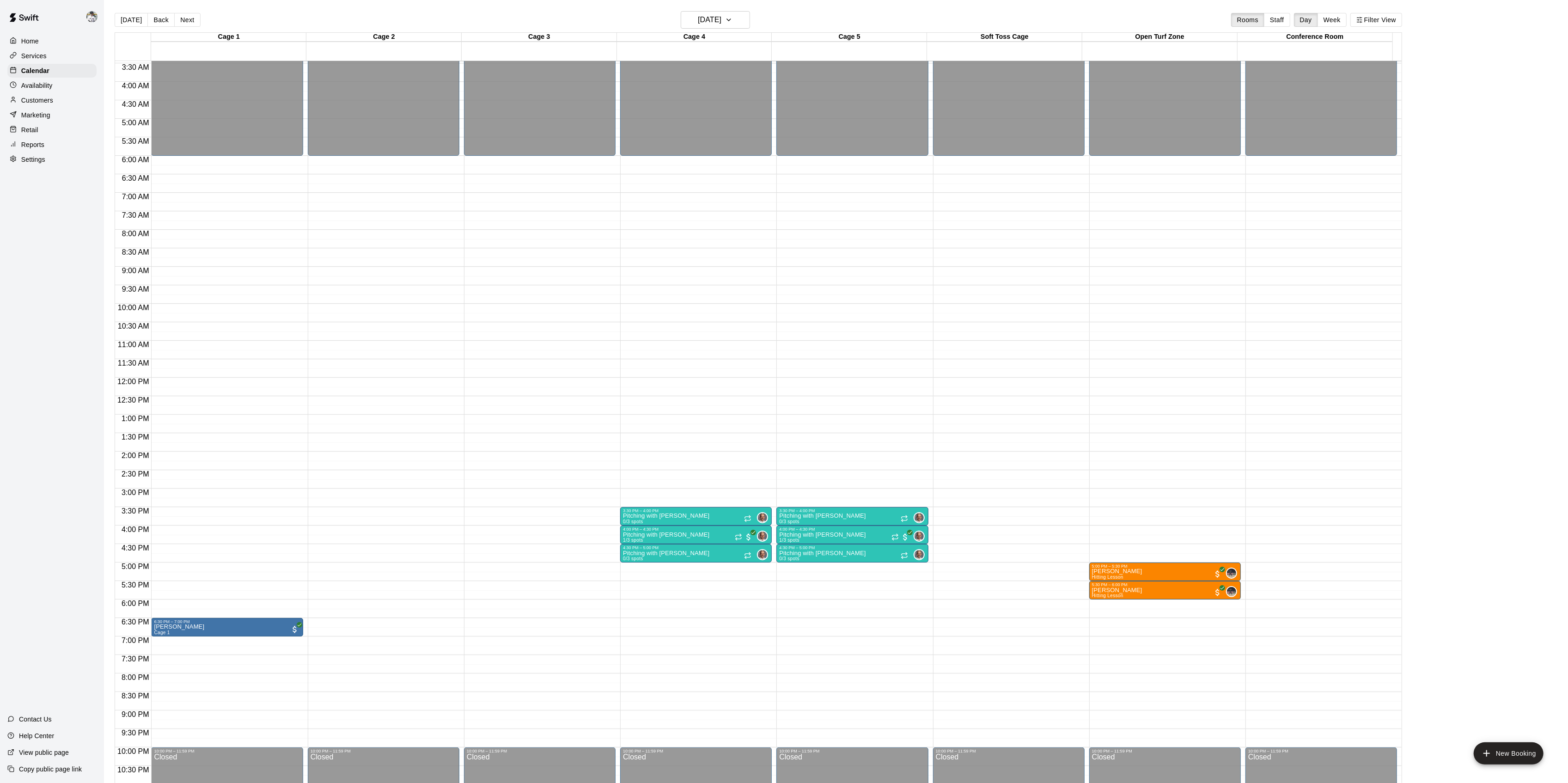
click at [158, 15] on button "Back" at bounding box center [161, 20] width 28 height 14
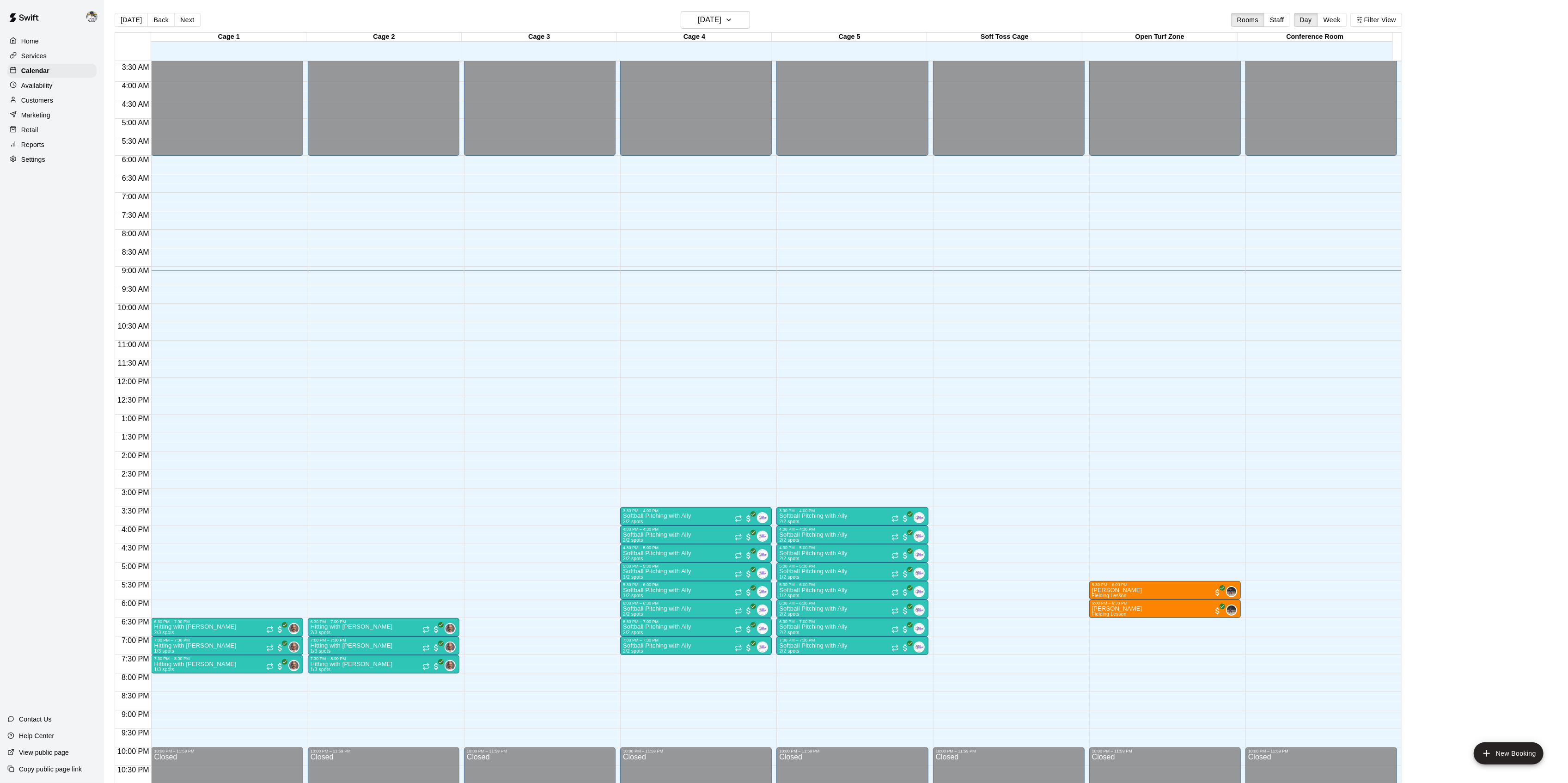
click at [20, 43] on div at bounding box center [15, 41] width 12 height 9
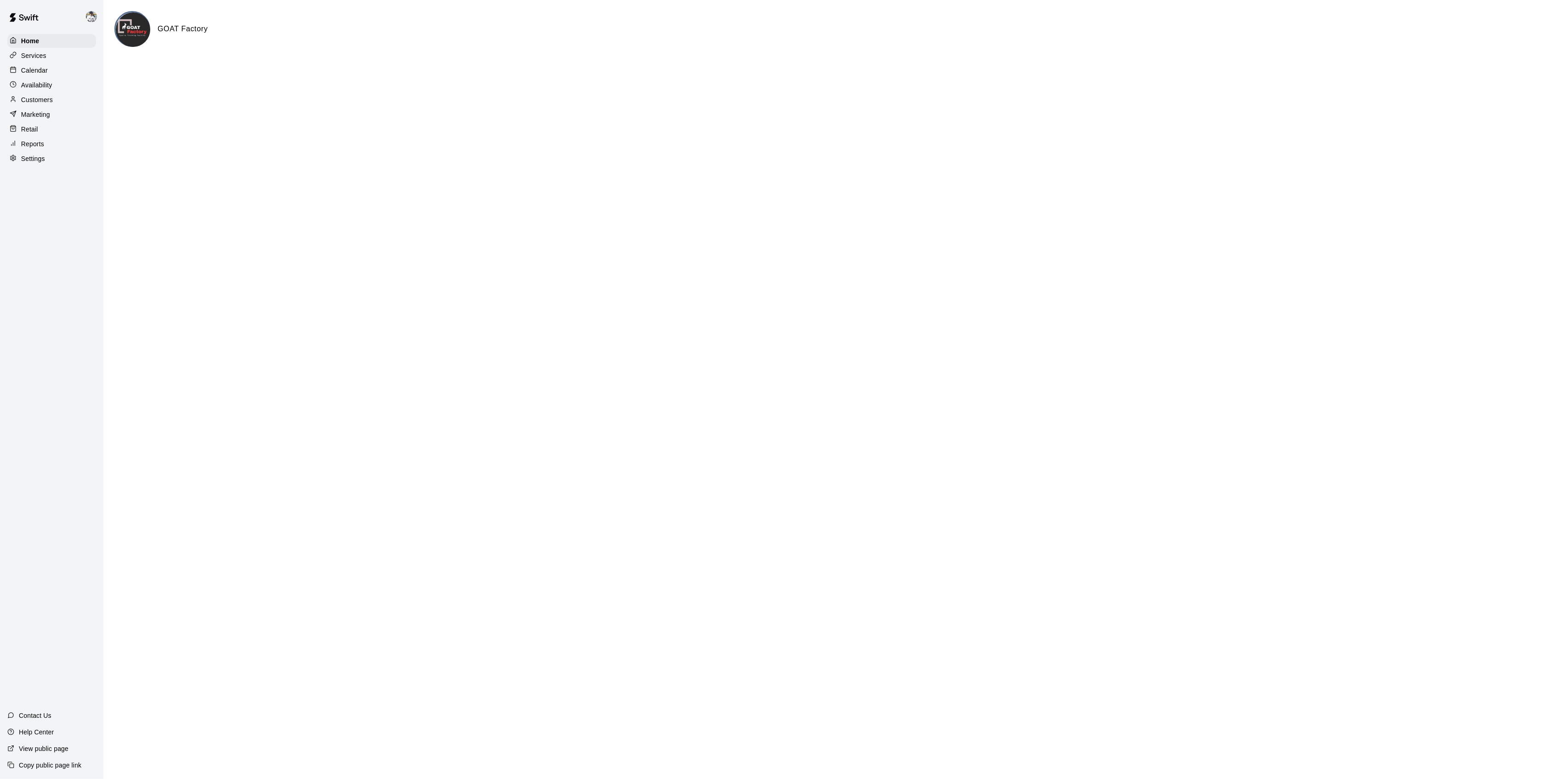
click at [44, 72] on p "Calendar" at bounding box center [35, 70] width 27 height 9
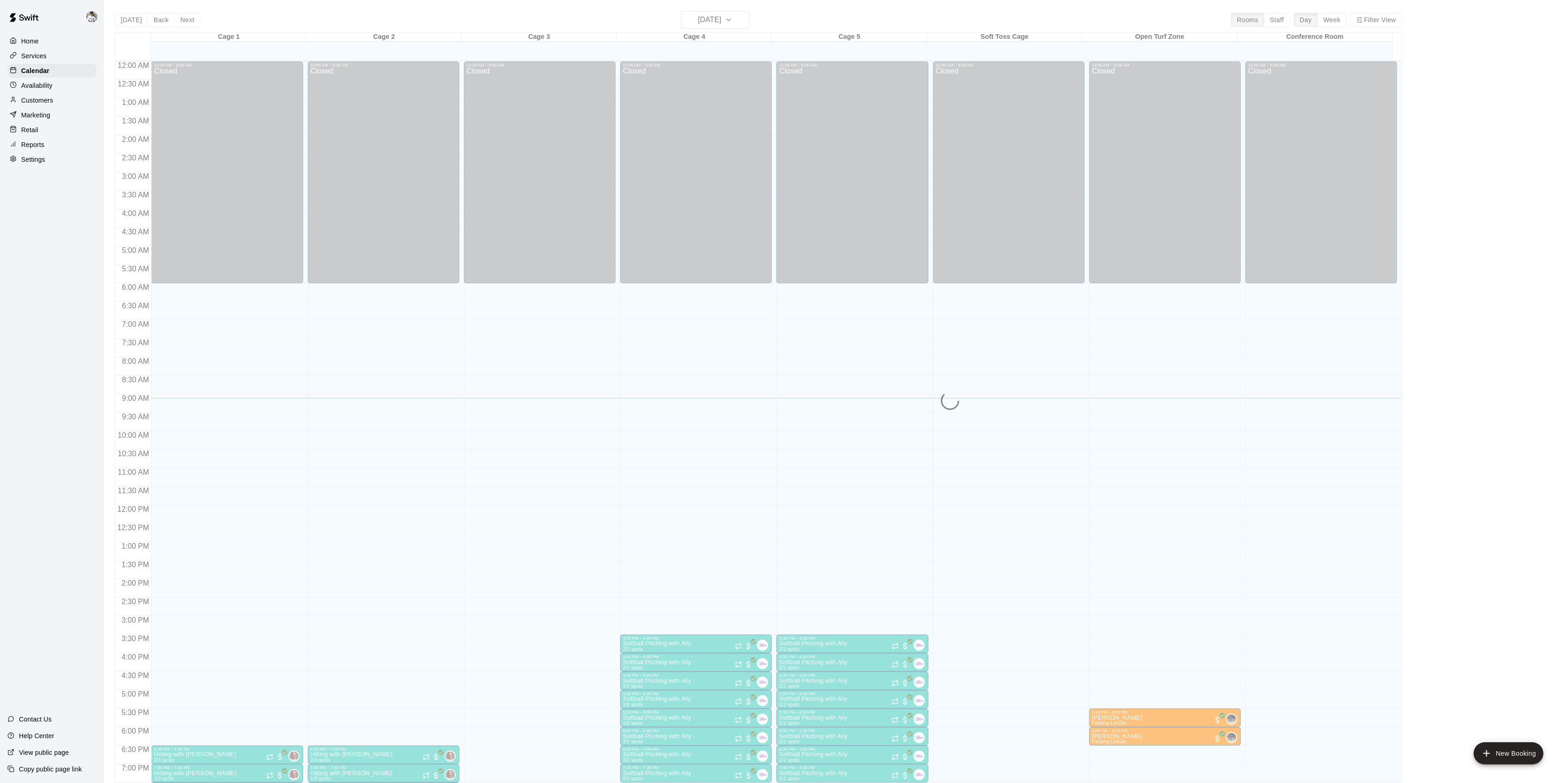
scroll to position [127, 0]
